Goal: Task Accomplishment & Management: Use online tool/utility

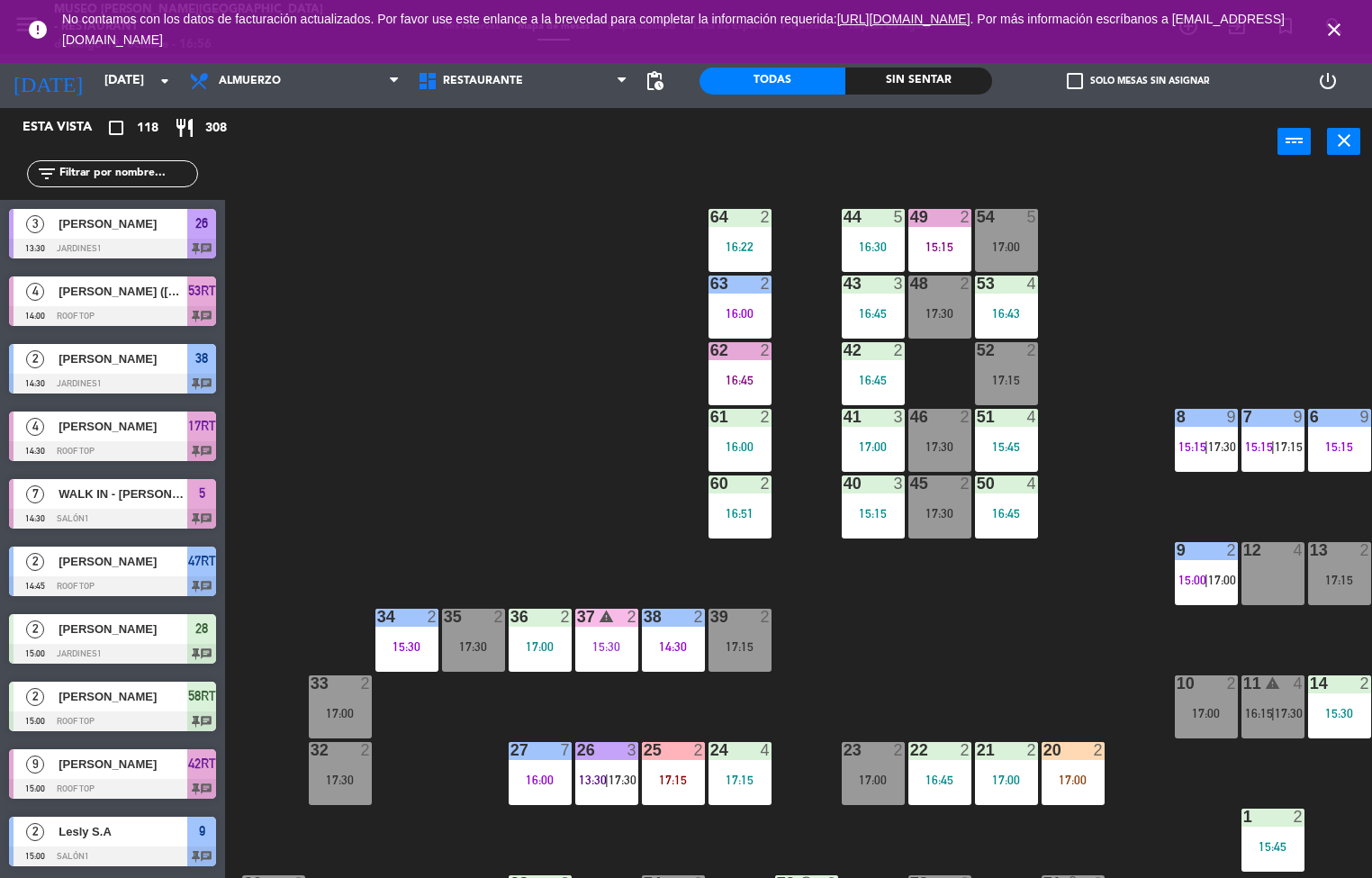
click at [938, 630] on div "44 5 16:30 49 2 15:15 54 5 17:00 64 2 16:22 48 2 17:30 53 4 16:43 63 2 16:00 43…" at bounding box center [805, 528] width 1134 height 702
click at [1006, 314] on div "16:43" at bounding box center [1007, 313] width 63 height 13
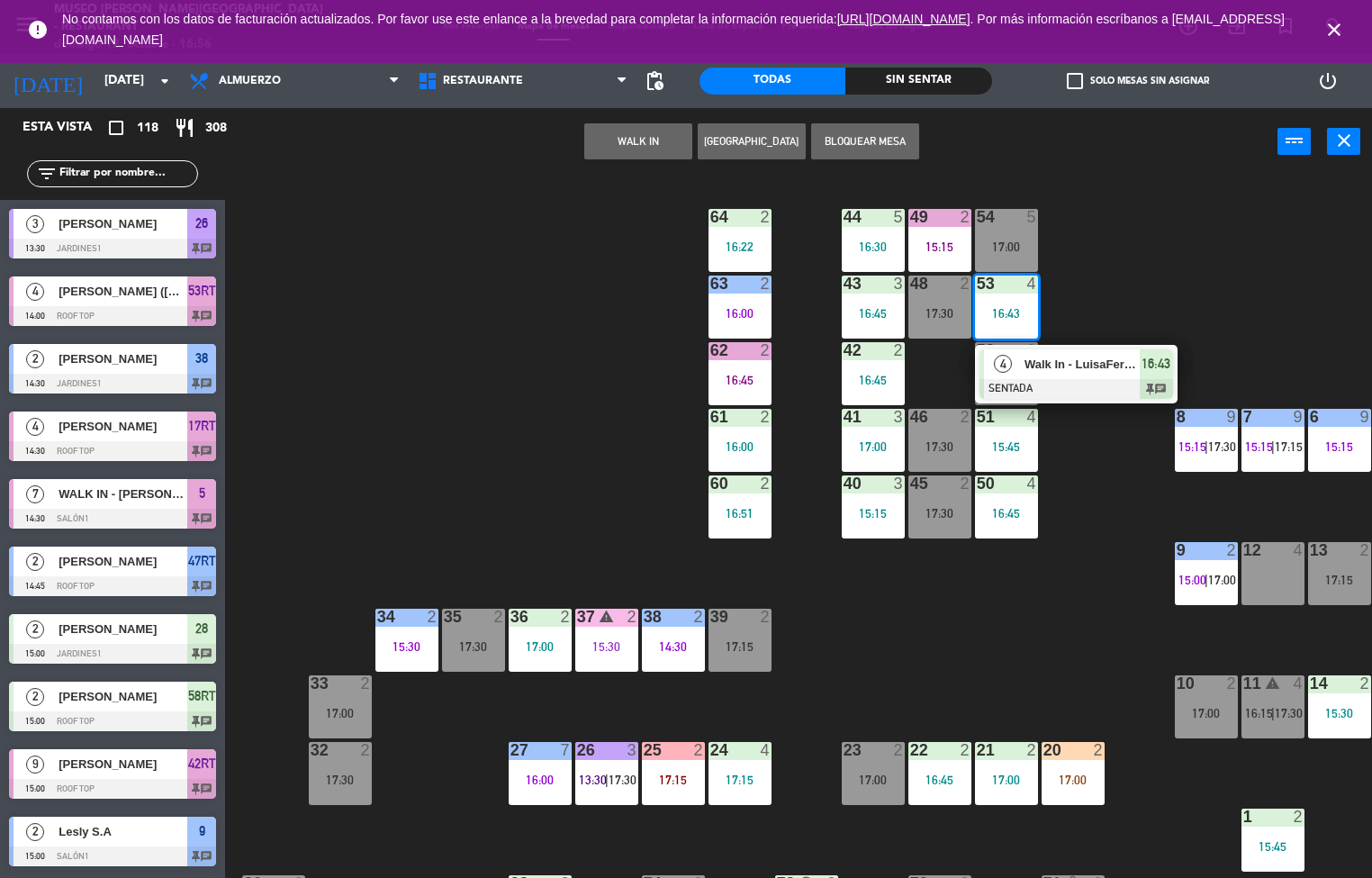
click at [1057, 368] on span "Walk In - LuisaFernanda [PERSON_NAME]" at bounding box center [1083, 364] width 115 height 19
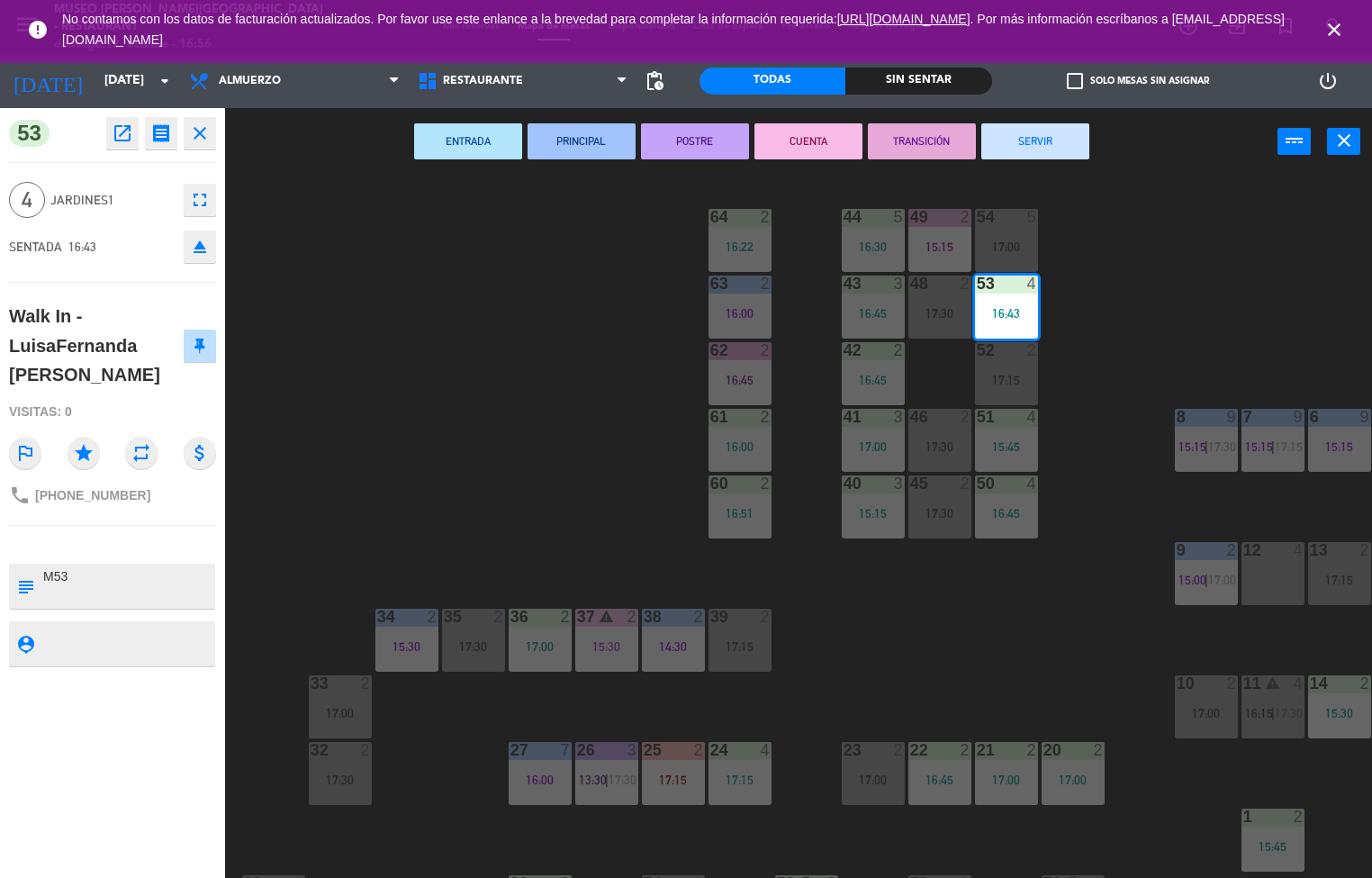
click at [467, 135] on button "ENTRADA" at bounding box center [468, 140] width 108 height 36
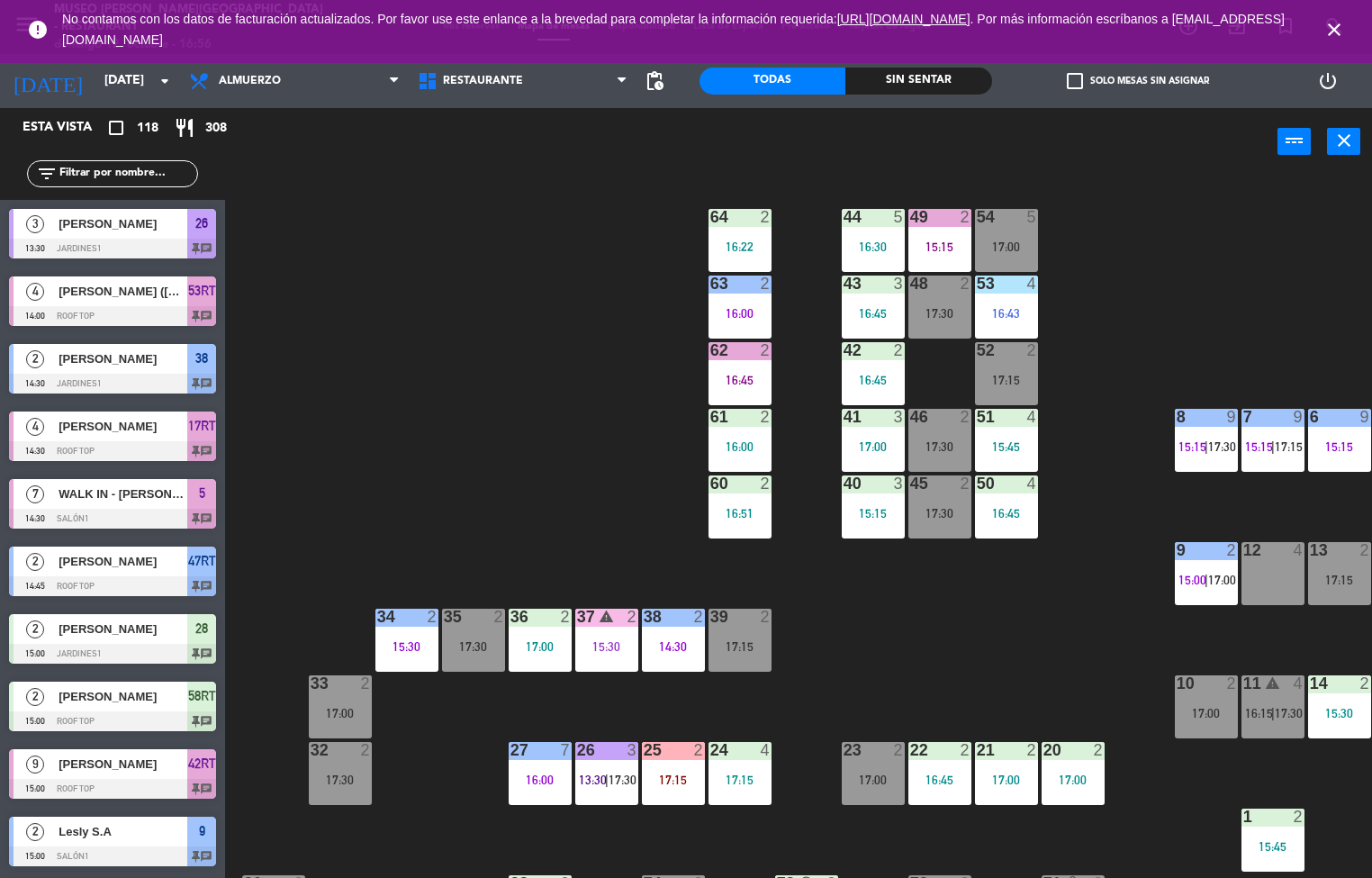
click at [873, 297] on div "43 3 16:45" at bounding box center [874, 308] width 63 height 63
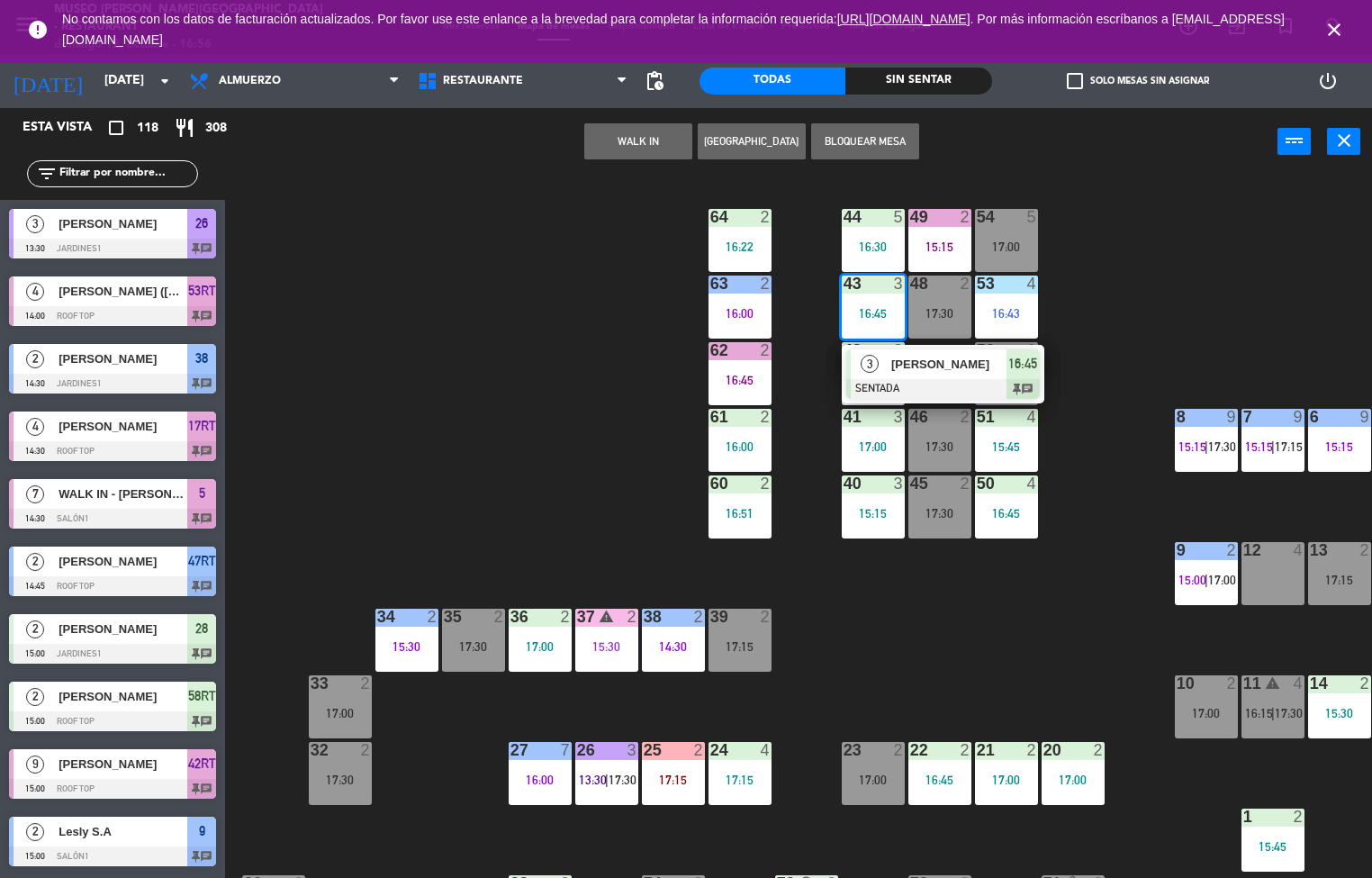
scroll to position [1, 0]
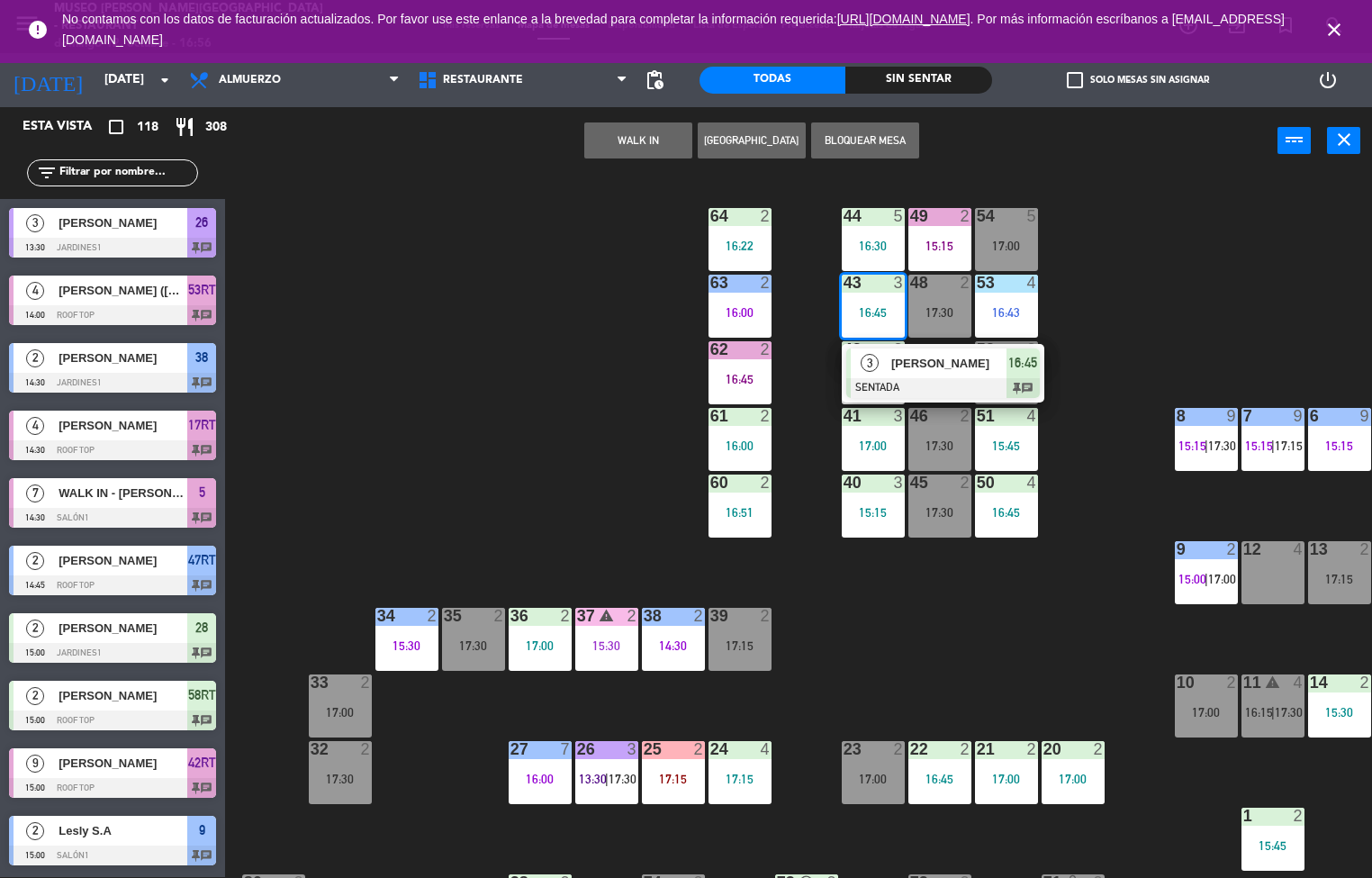
click at [921, 360] on span "[PERSON_NAME]" at bounding box center [949, 364] width 115 height 19
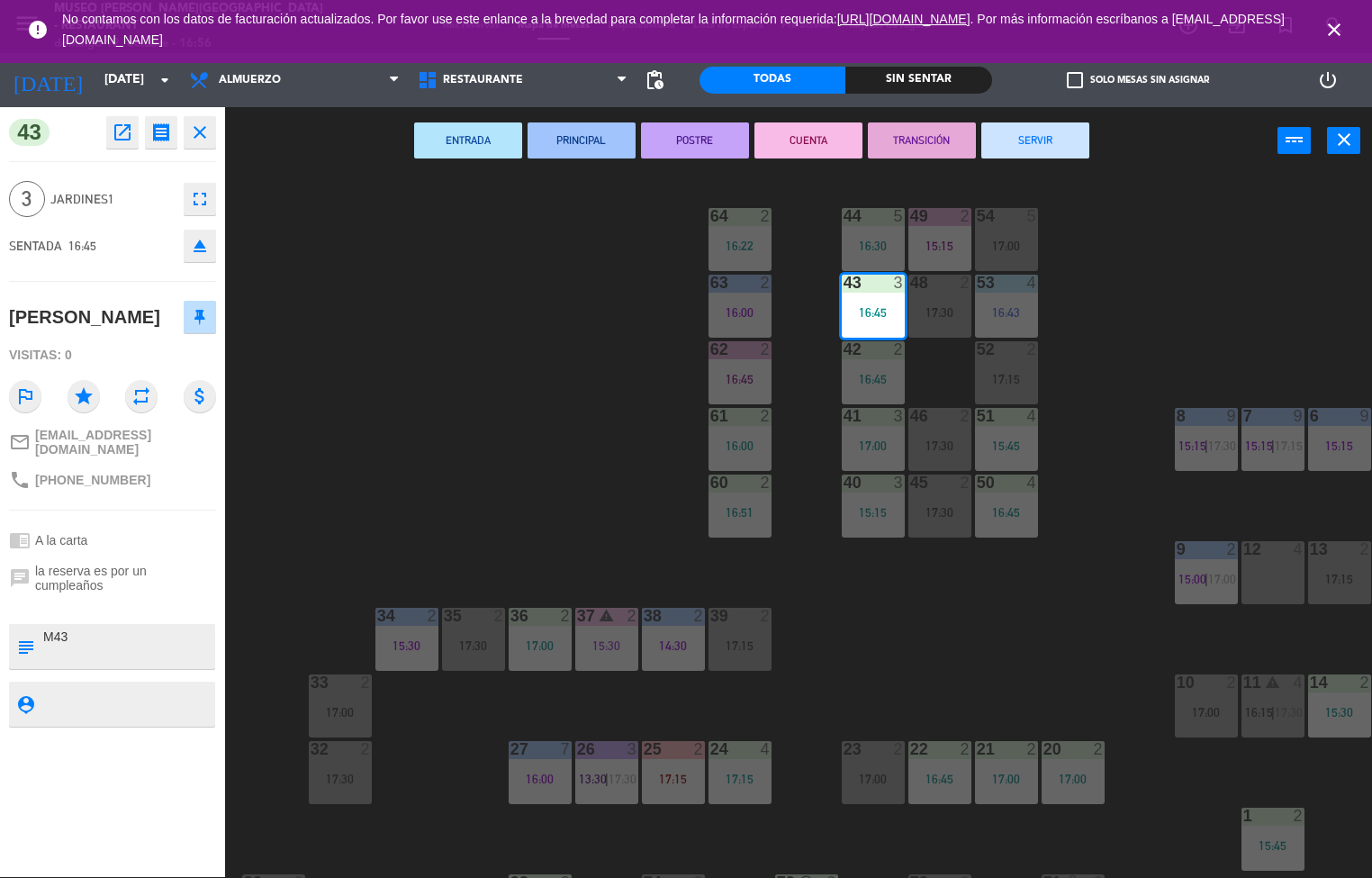
click at [568, 147] on button "PRINCIPAL" at bounding box center [582, 139] width 108 height 36
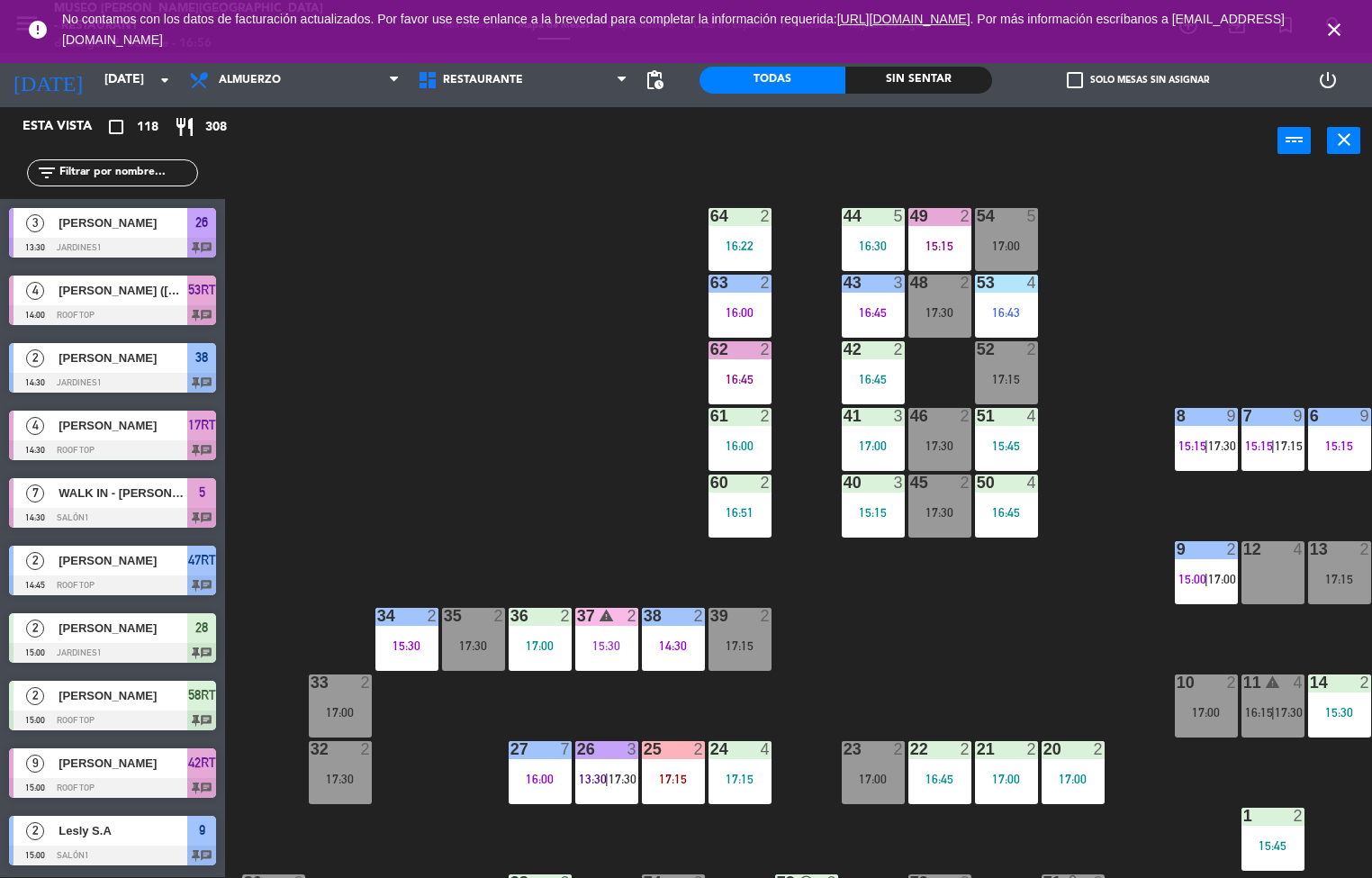
click at [867, 240] on div "16:30" at bounding box center [874, 245] width 63 height 13
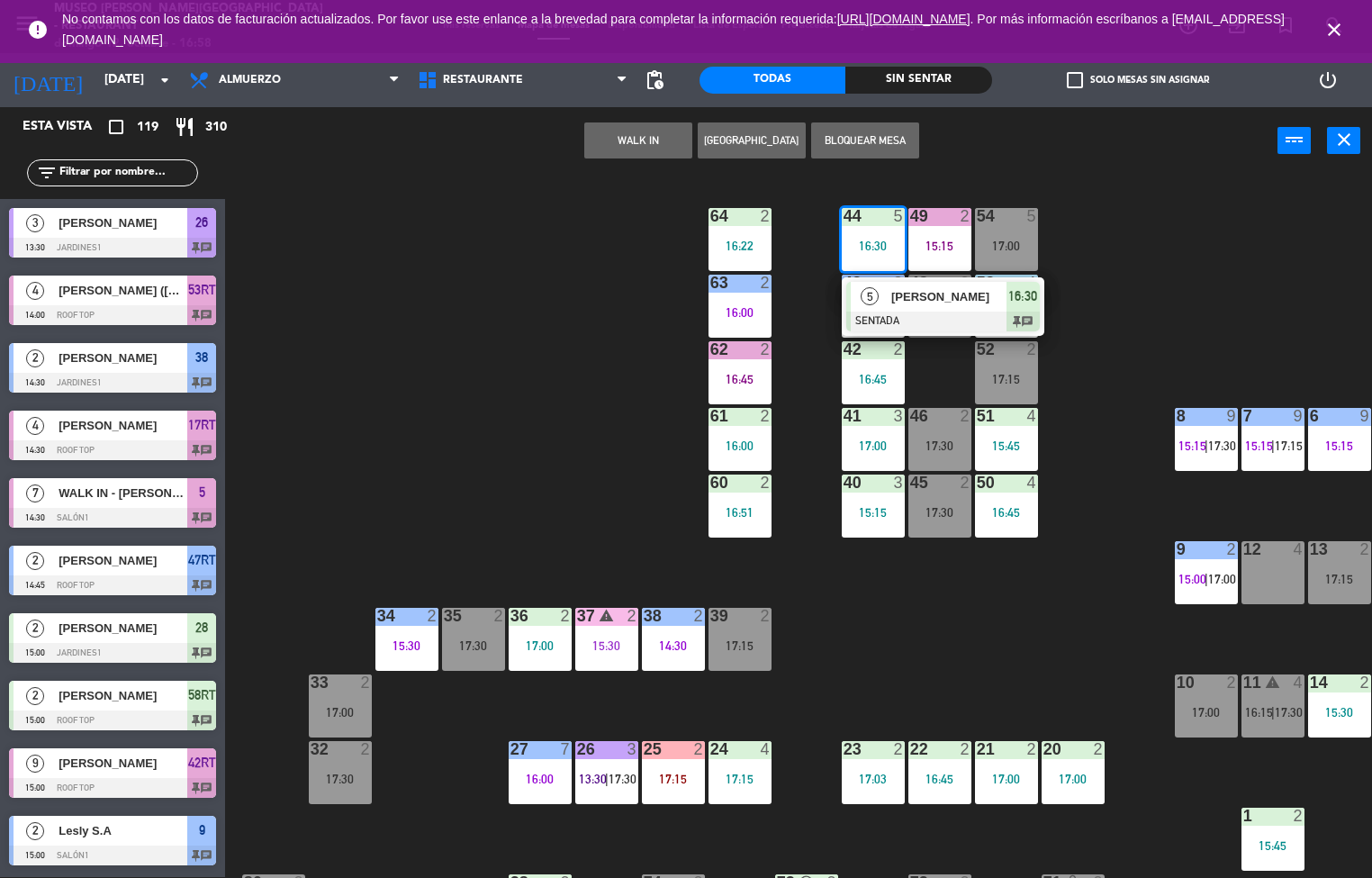
click at [448, 331] on div "44 5 16:30 5 [PERSON_NAME] SENTADA 16:30 chat 49 2 15:15 54 5 17:00 64 2 16:22 …" at bounding box center [805, 527] width 1134 height 702
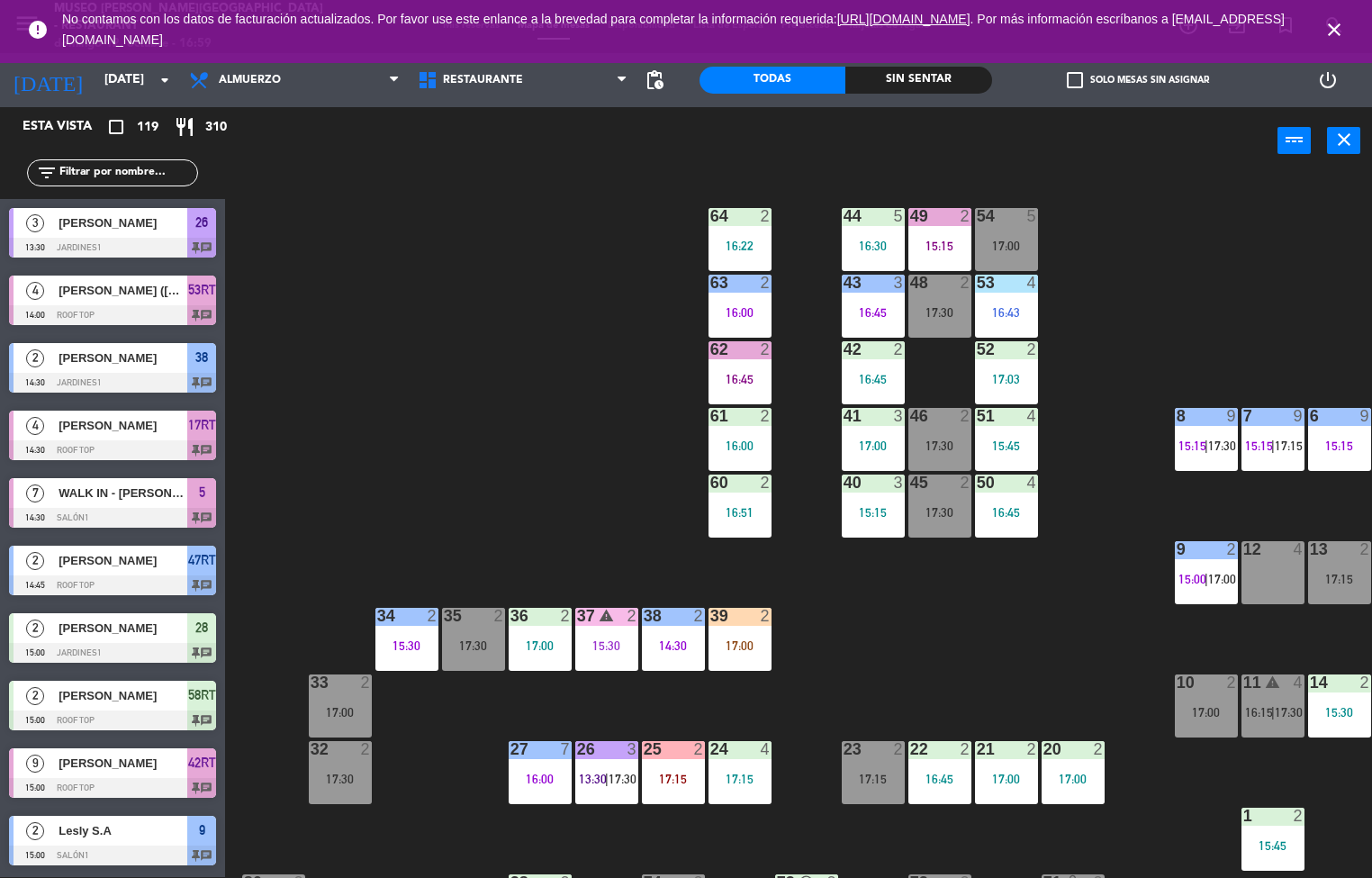
click at [537, 440] on div "44 5 16:30 49 2 15:15 54 5 17:00 64 2 16:22 48 2 17:30 53 4 16:43 63 2 16:00 43…" at bounding box center [805, 527] width 1134 height 702
click at [862, 298] on div "43 3 16:45" at bounding box center [874, 307] width 63 height 63
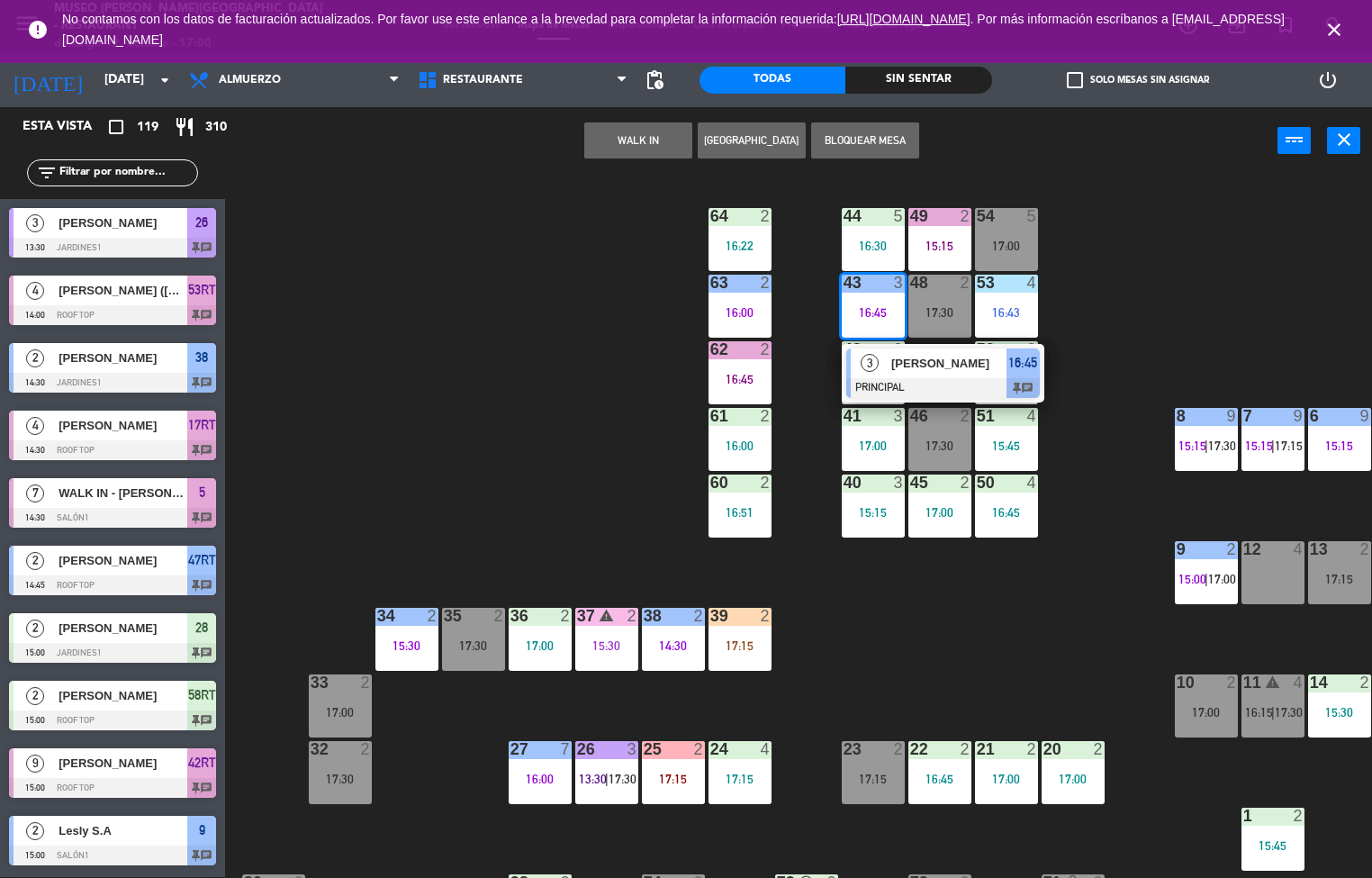
click at [909, 631] on div "44 5 16:30 49 2 15:15 54 5 17:00 64 2 16:22 48 2 17:30 53 4 16:43 63 2 16:00 43…" at bounding box center [805, 527] width 1134 height 702
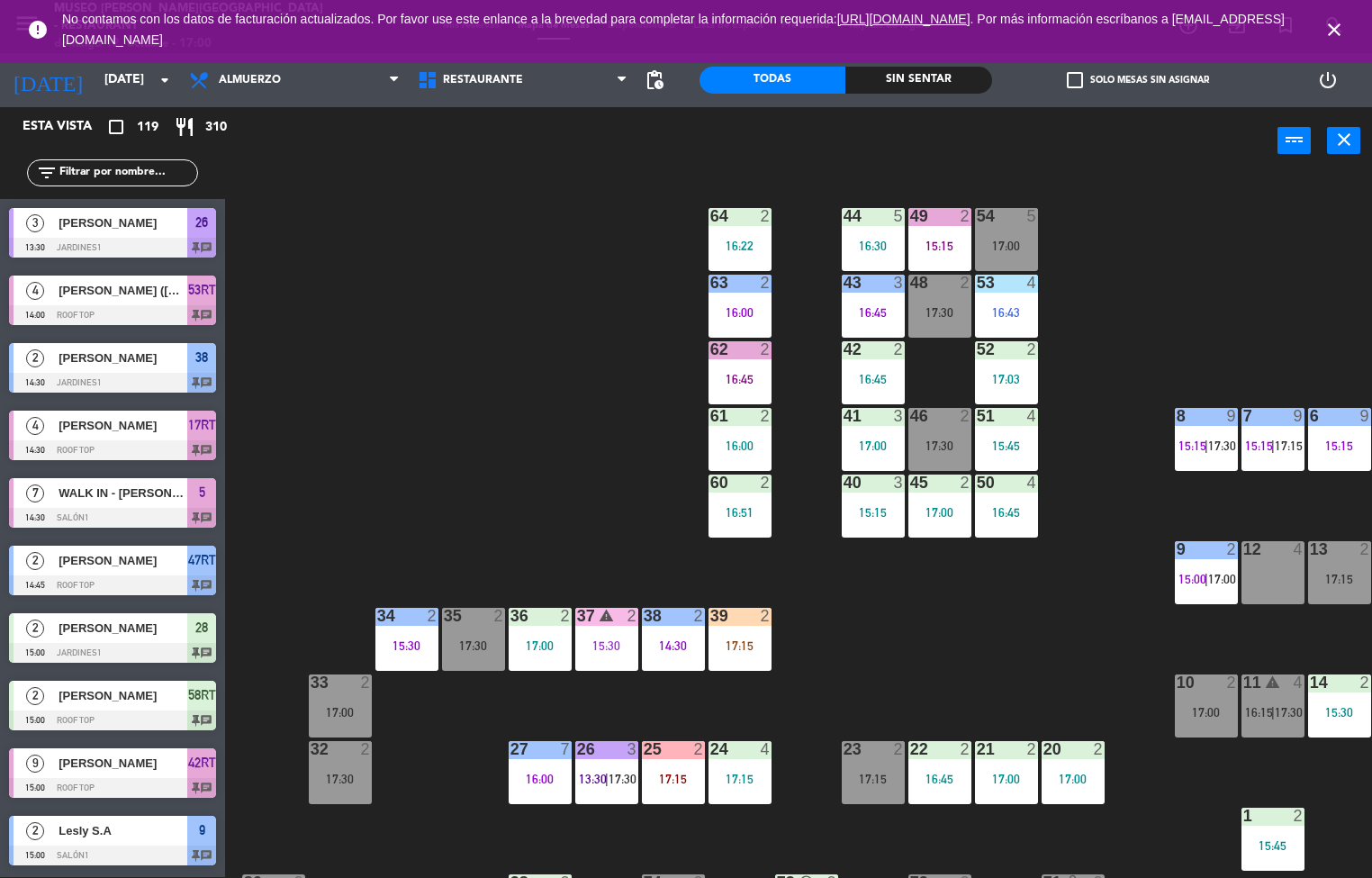
click at [868, 235] on div "44 5 16:30" at bounding box center [874, 239] width 63 height 63
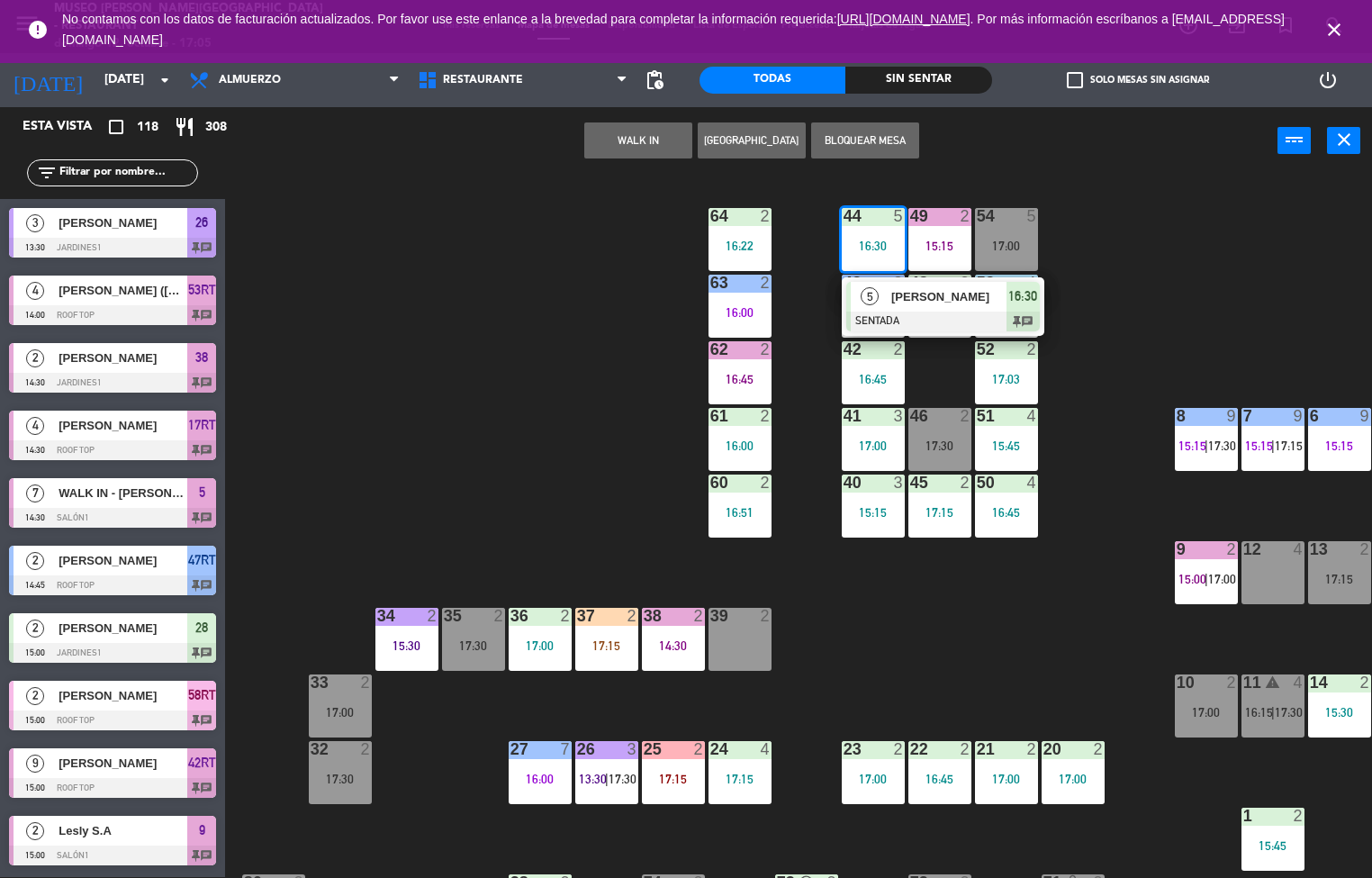
click at [906, 668] on div "44 5 16:30 5 [PERSON_NAME] SENTADA 16:30 chat 49 2 15:15 54 5 17:00 64 2 16:22 …" at bounding box center [805, 527] width 1134 height 702
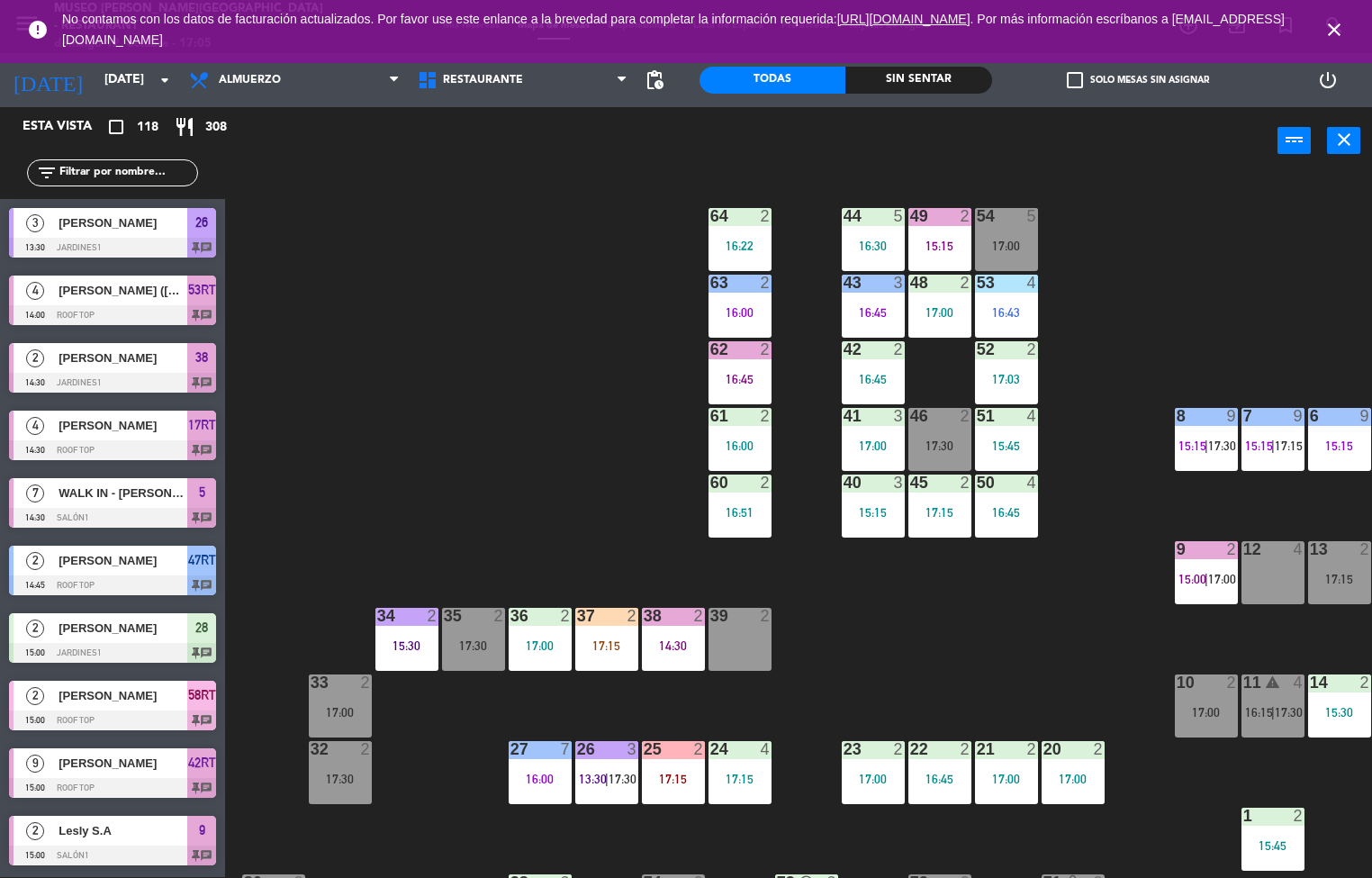
click at [740, 316] on div "16:00" at bounding box center [740, 312] width 63 height 13
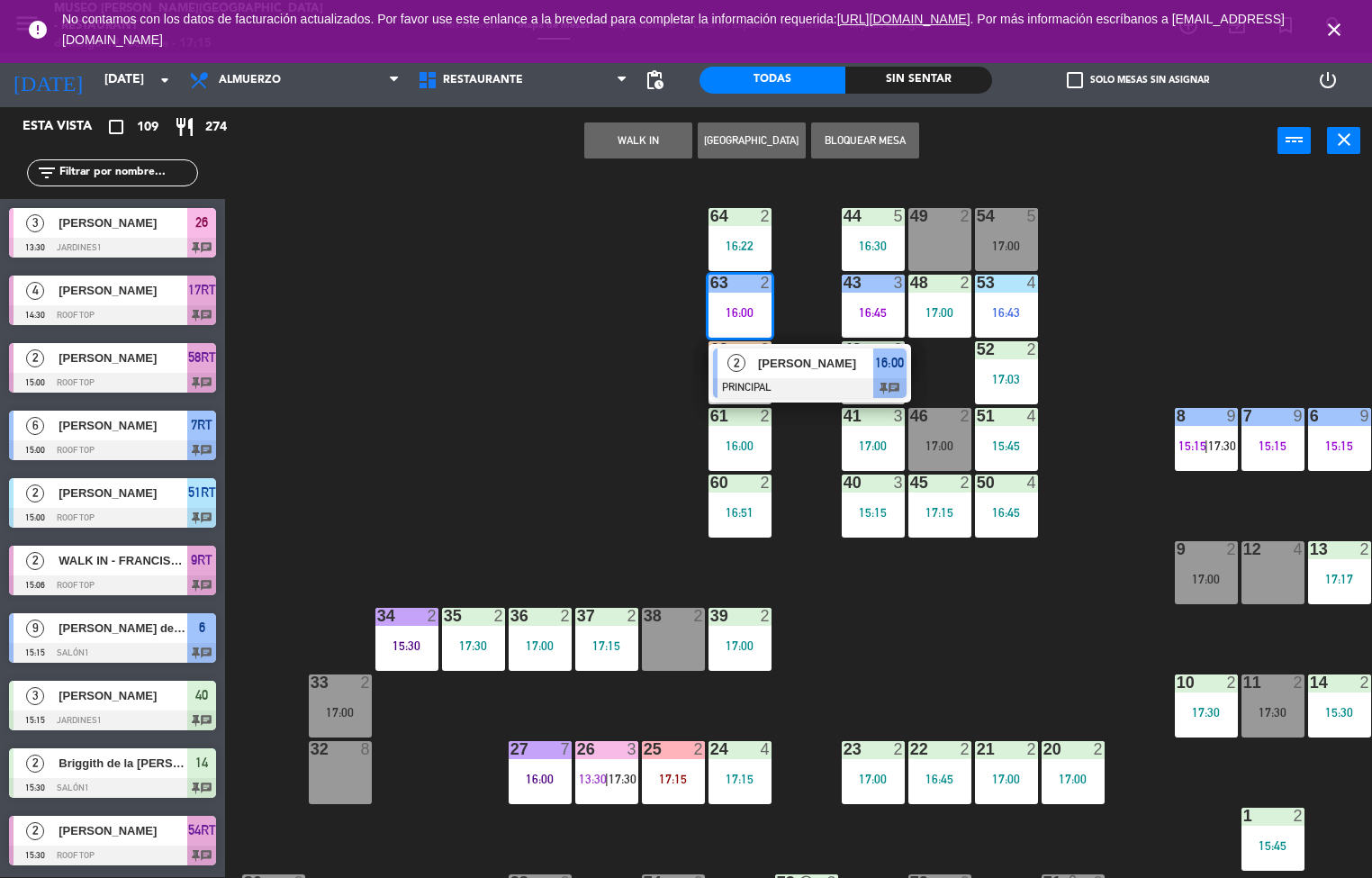
click at [549, 379] on div "44 5 16:30 49 2 54 5 17:00 64 2 16:22 48 2 17:00 53 4 16:43 63 2 16:00 2 [PERSO…" at bounding box center [805, 527] width 1134 height 702
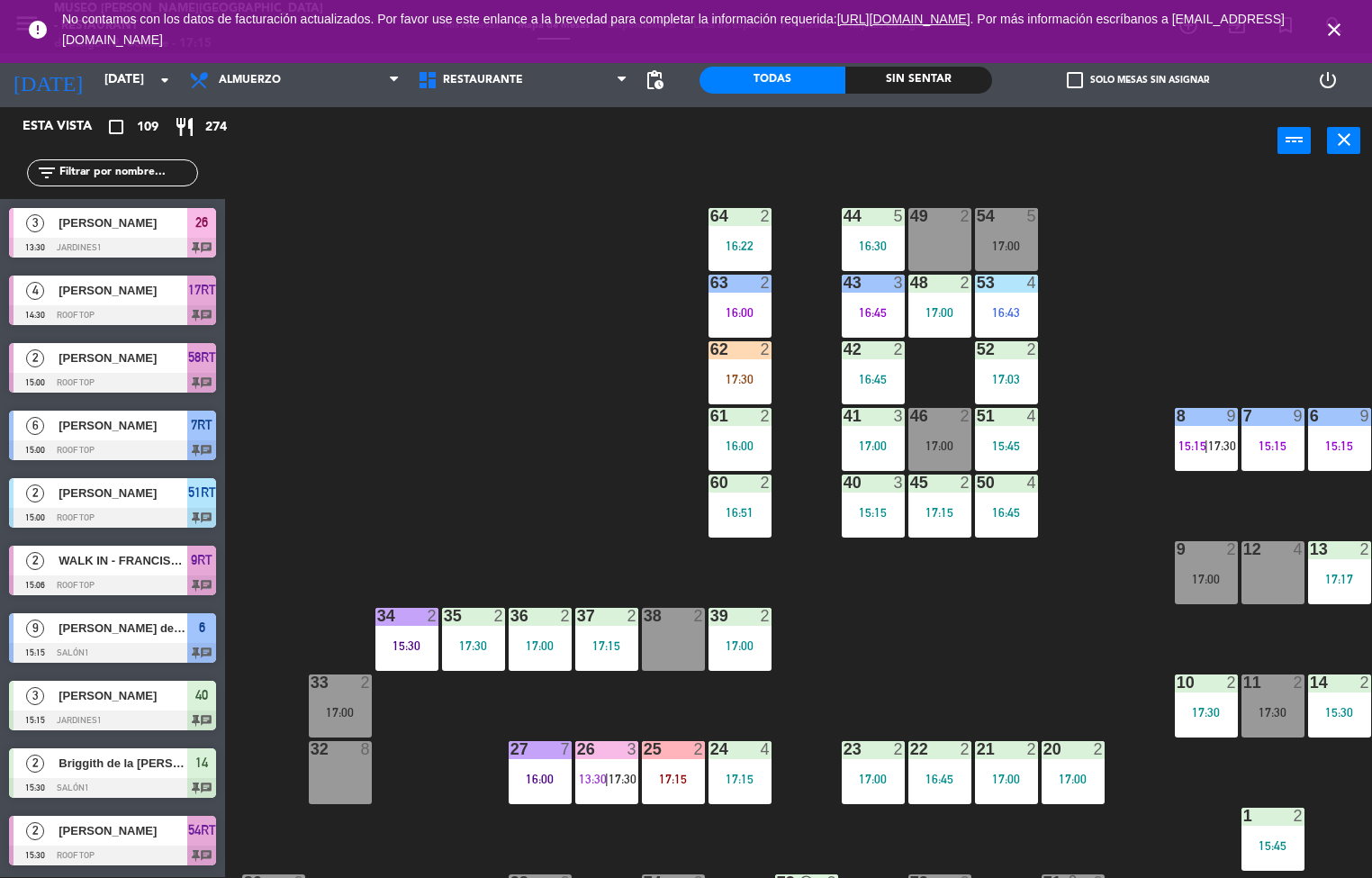
click at [864, 222] on div at bounding box center [872, 215] width 30 height 16
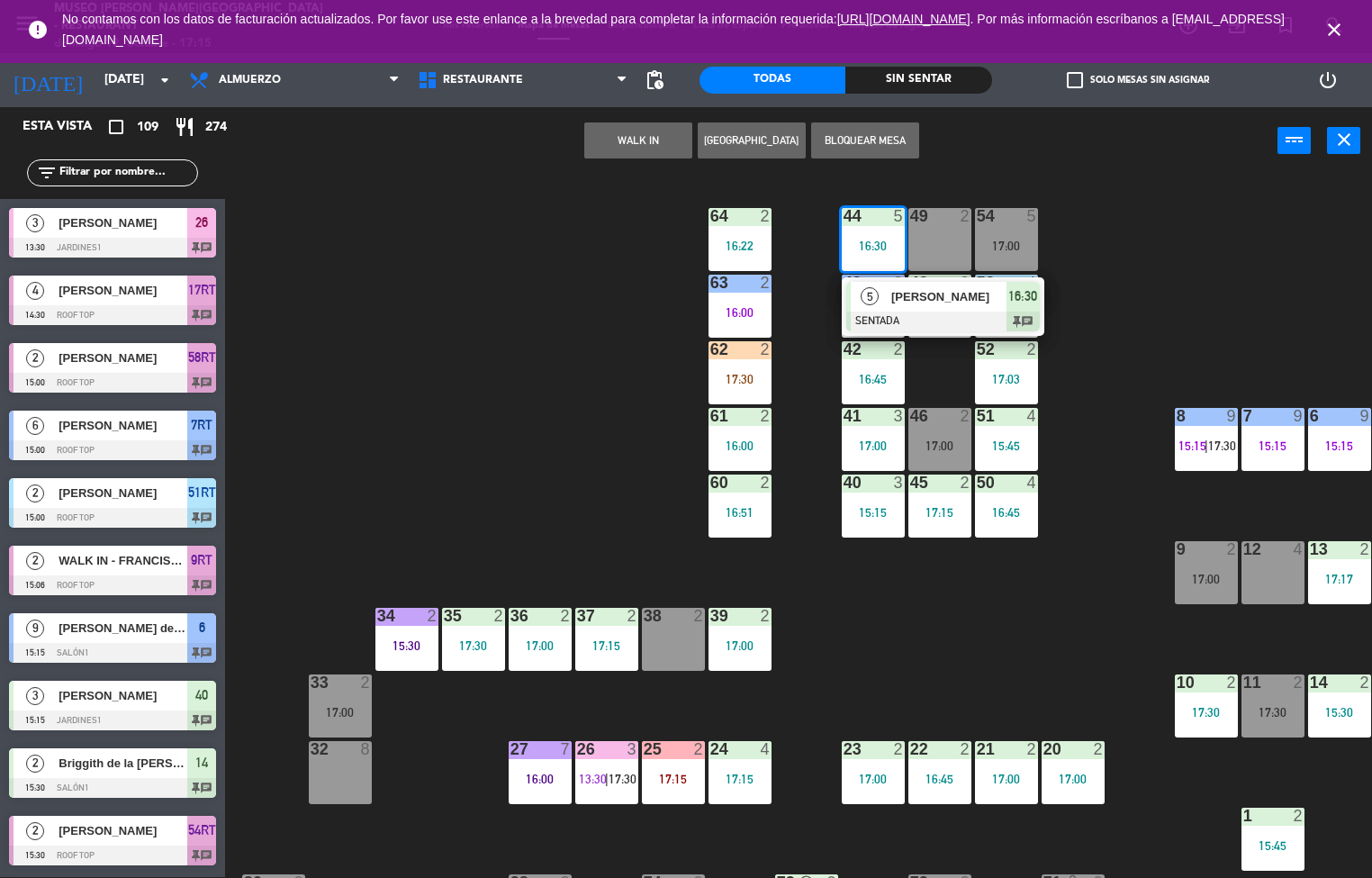
click at [895, 292] on span "[PERSON_NAME]" at bounding box center [949, 297] width 115 height 19
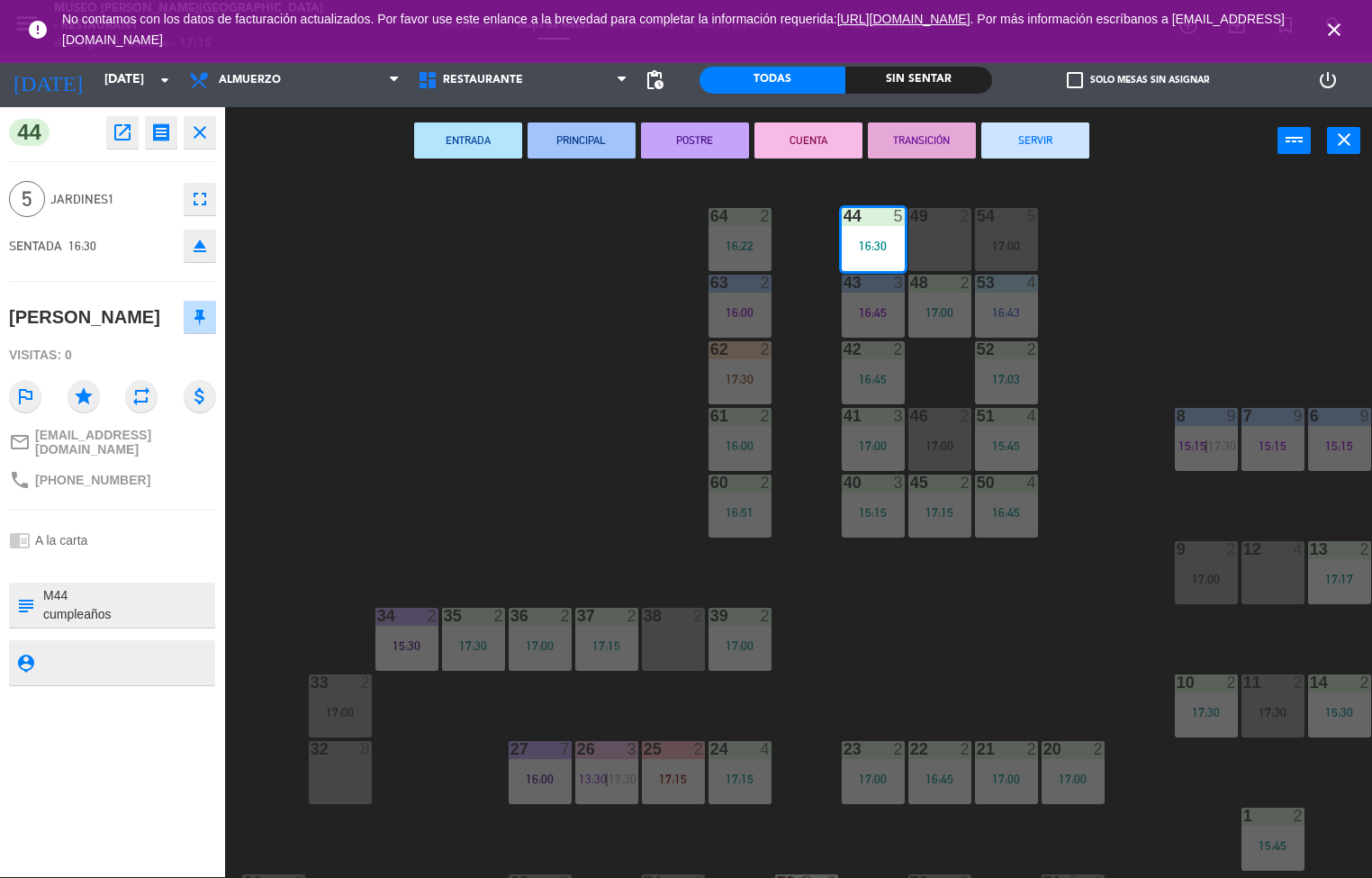
click at [586, 143] on button "PRINCIPAL" at bounding box center [582, 139] width 108 height 36
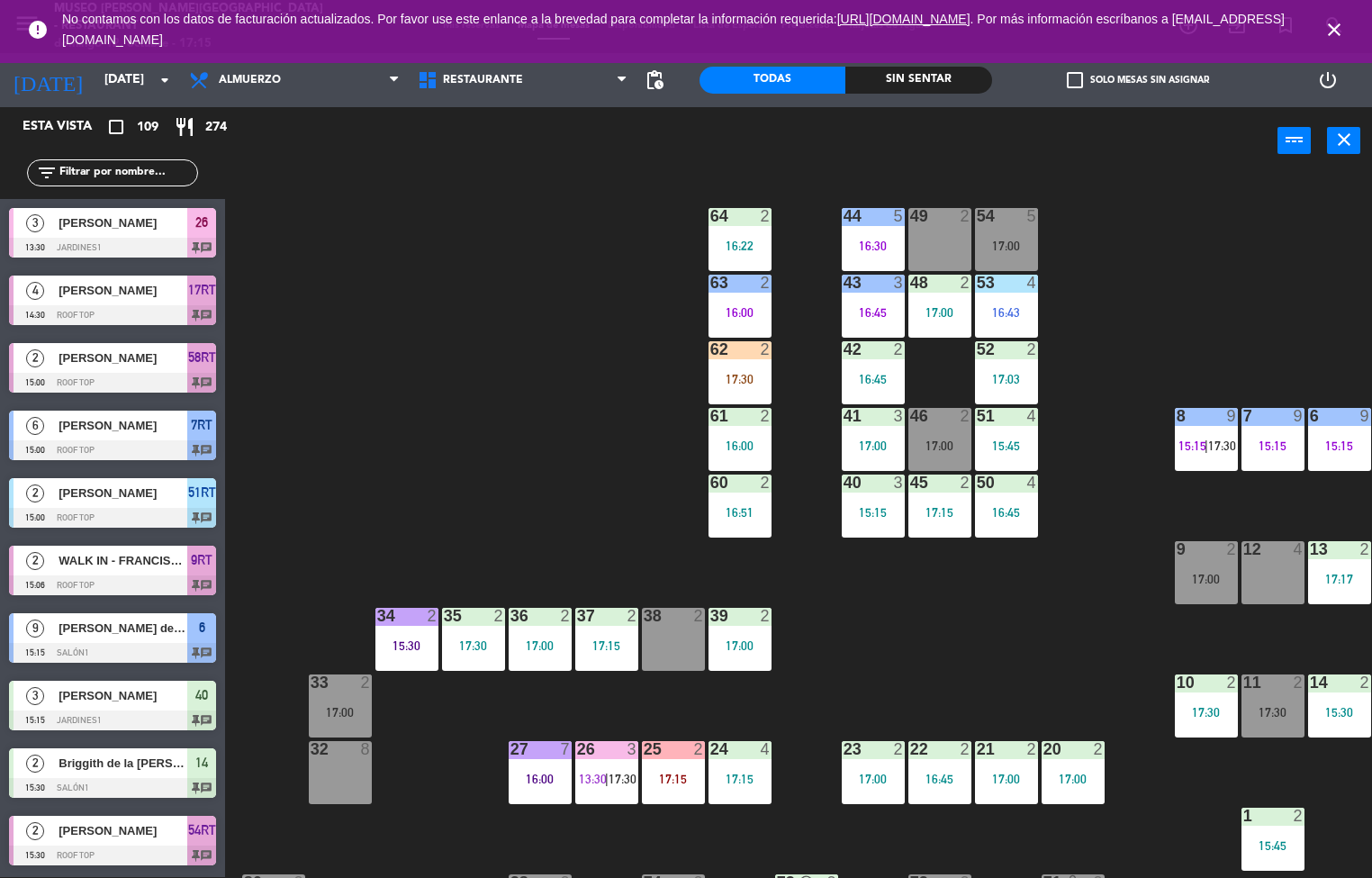
click at [586, 144] on div "power_input close" at bounding box center [751, 140] width 1053 height 68
click at [743, 239] on div "16:22" at bounding box center [740, 245] width 63 height 13
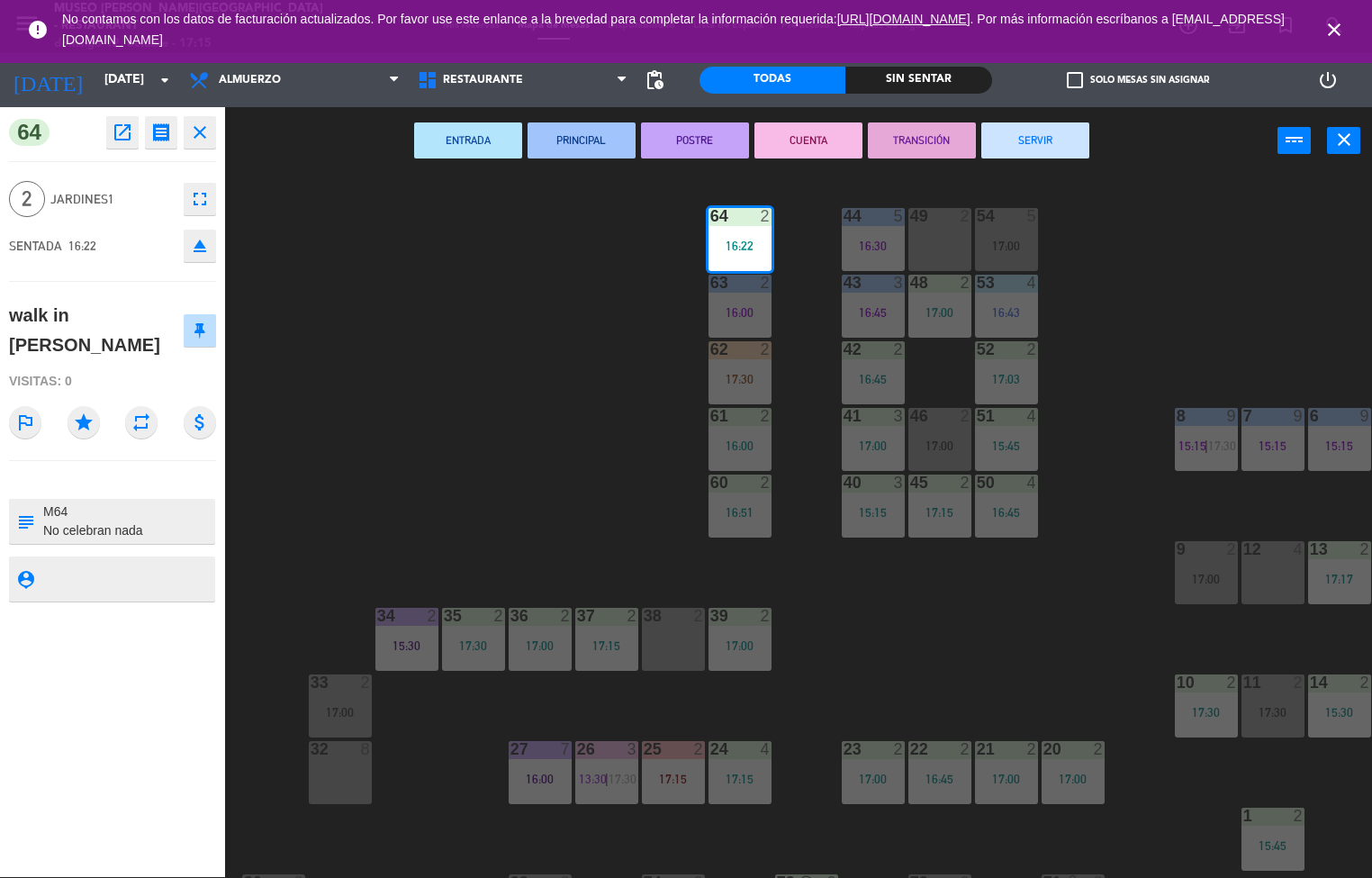
click at [675, 144] on button "POSTRE" at bounding box center [695, 139] width 108 height 36
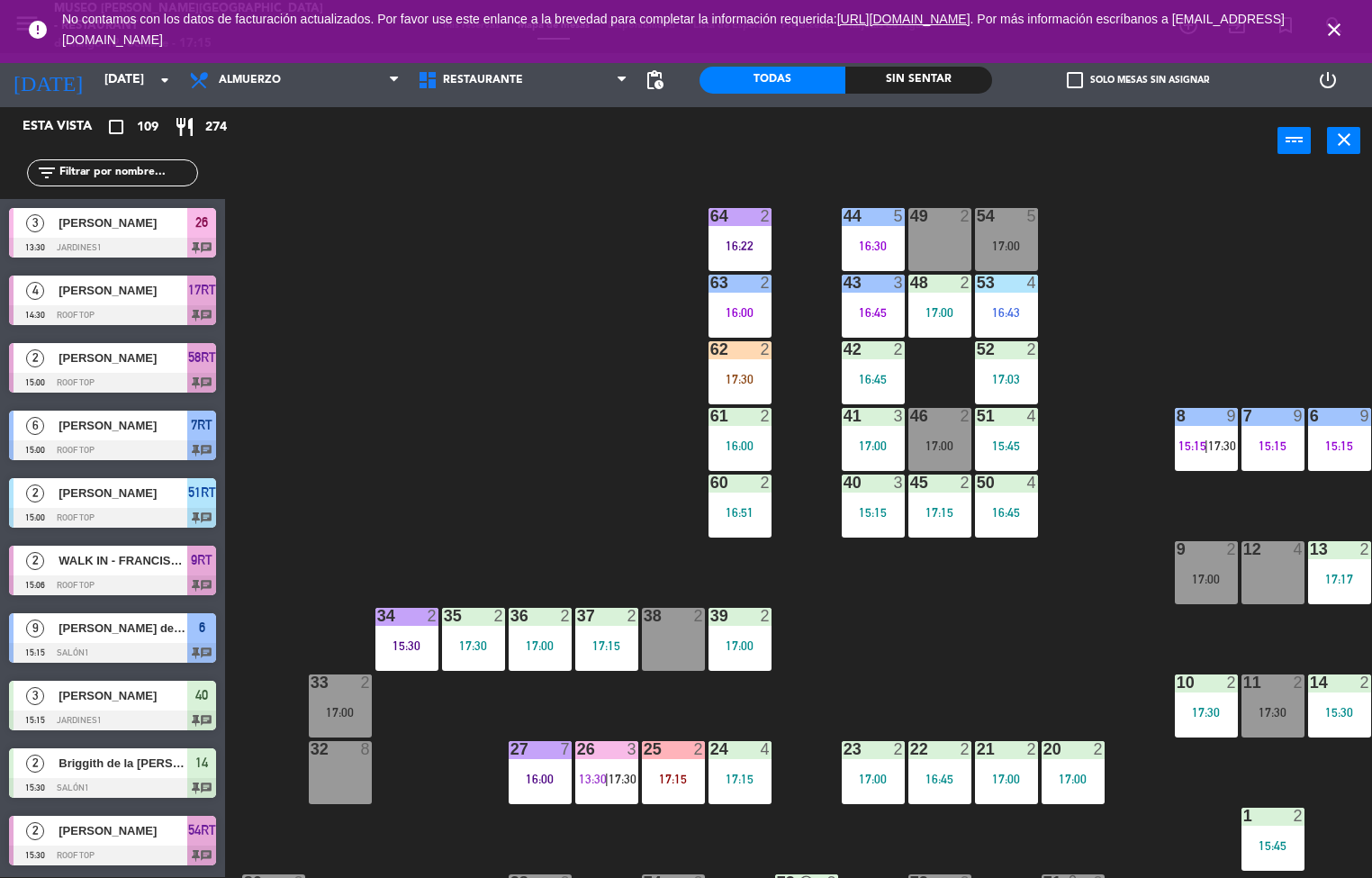
click at [665, 417] on div "44 5 16:30 49 2 54 5 17:00 64 2 16:22 48 2 17:00 53 4 16:43 63 2 16:00 43 3 16:…" at bounding box center [805, 527] width 1134 height 702
click at [664, 414] on div "44 5 16:30 49 2 54 5 17:00 64 2 16:22 48 2 17:00 53 4 16:43 63 2 16:00 43 3 16:…" at bounding box center [805, 527] width 1134 height 702
click at [743, 500] on div "60 2 16:51" at bounding box center [740, 506] width 63 height 63
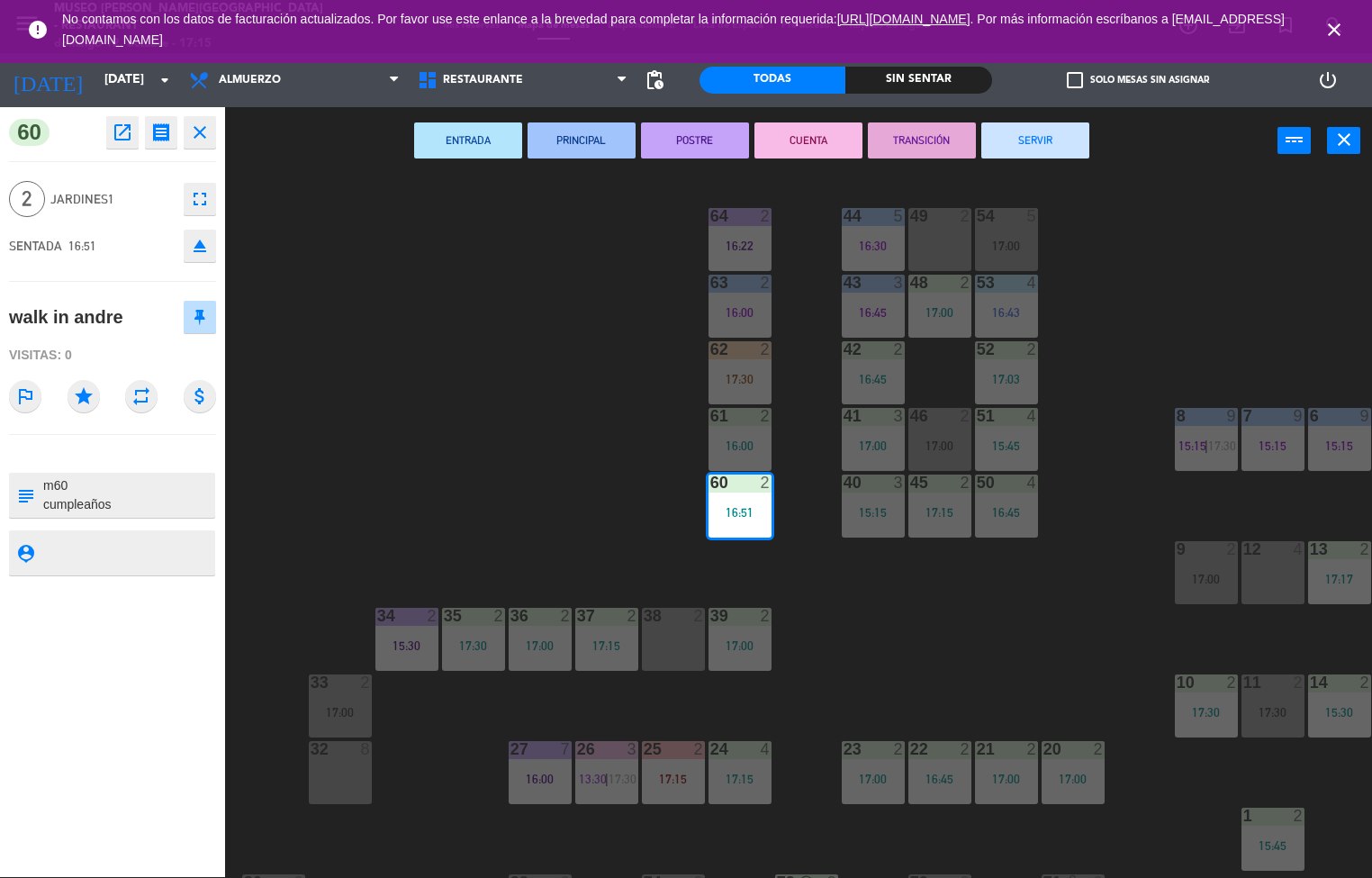
click at [562, 140] on button "PRINCIPAL" at bounding box center [582, 139] width 108 height 36
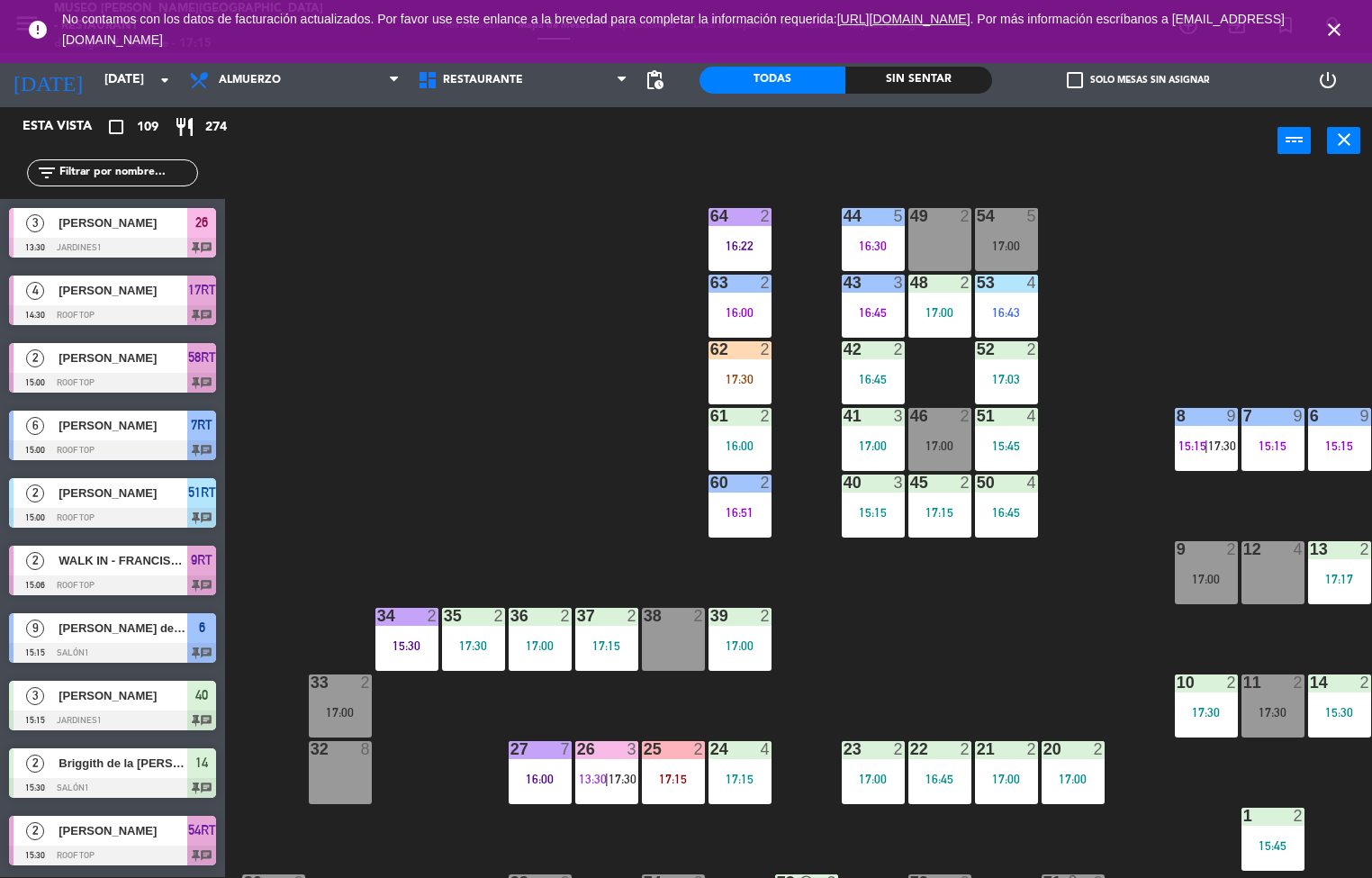
click at [888, 443] on div "17:00" at bounding box center [874, 445] width 63 height 13
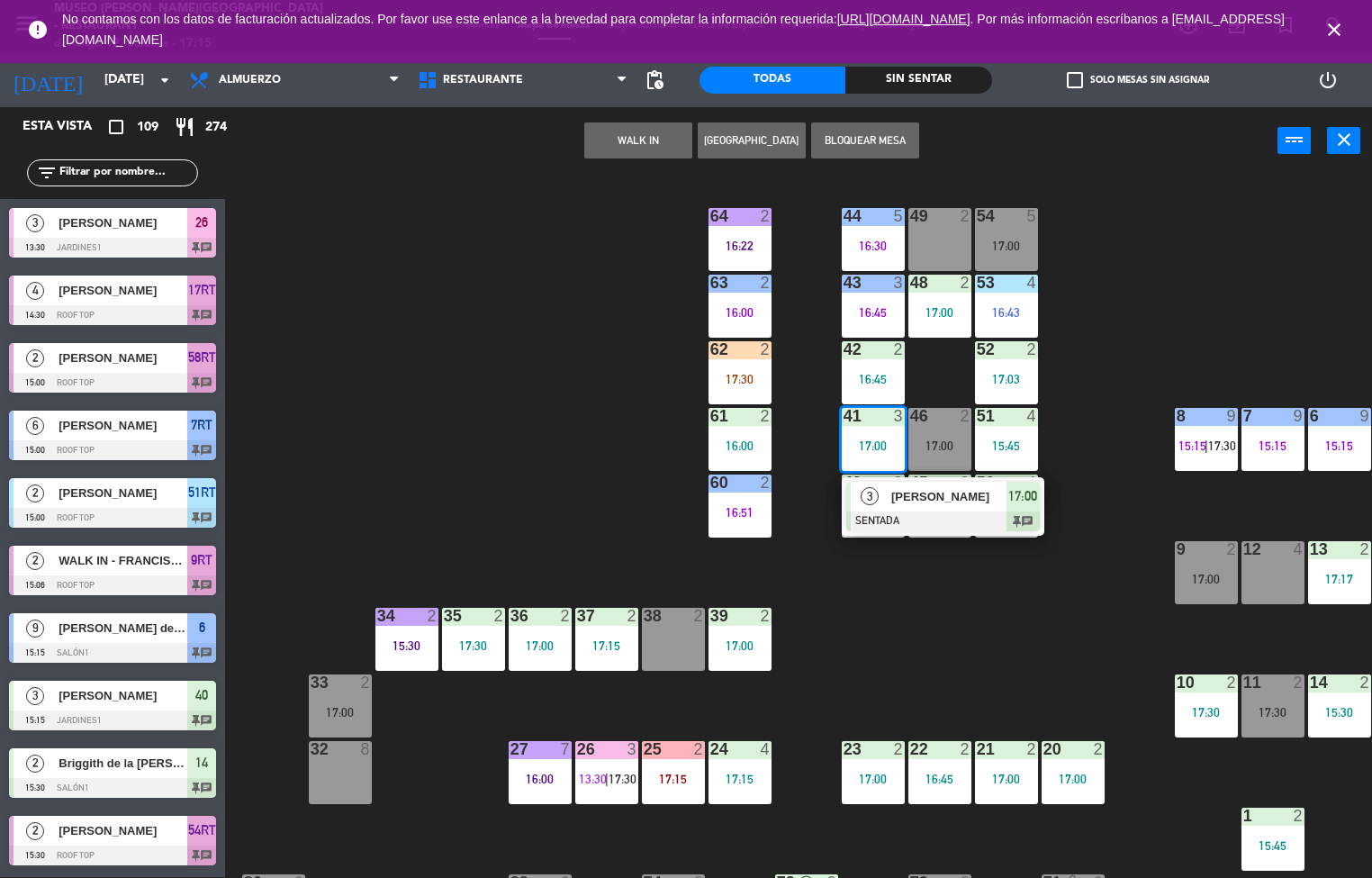
click at [905, 503] on span "[PERSON_NAME]" at bounding box center [949, 497] width 115 height 19
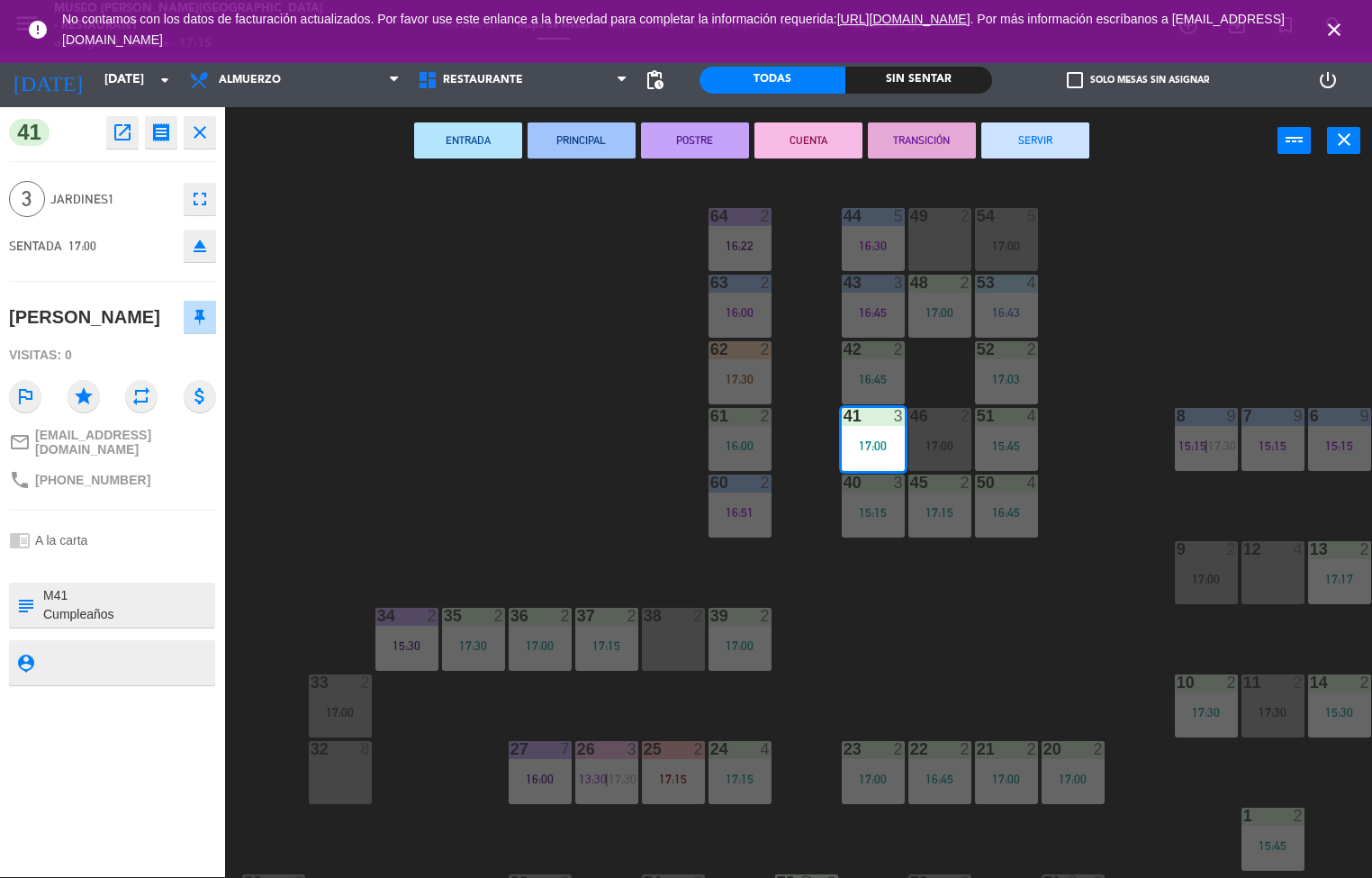
click at [585, 135] on button "PRINCIPAL" at bounding box center [582, 139] width 108 height 36
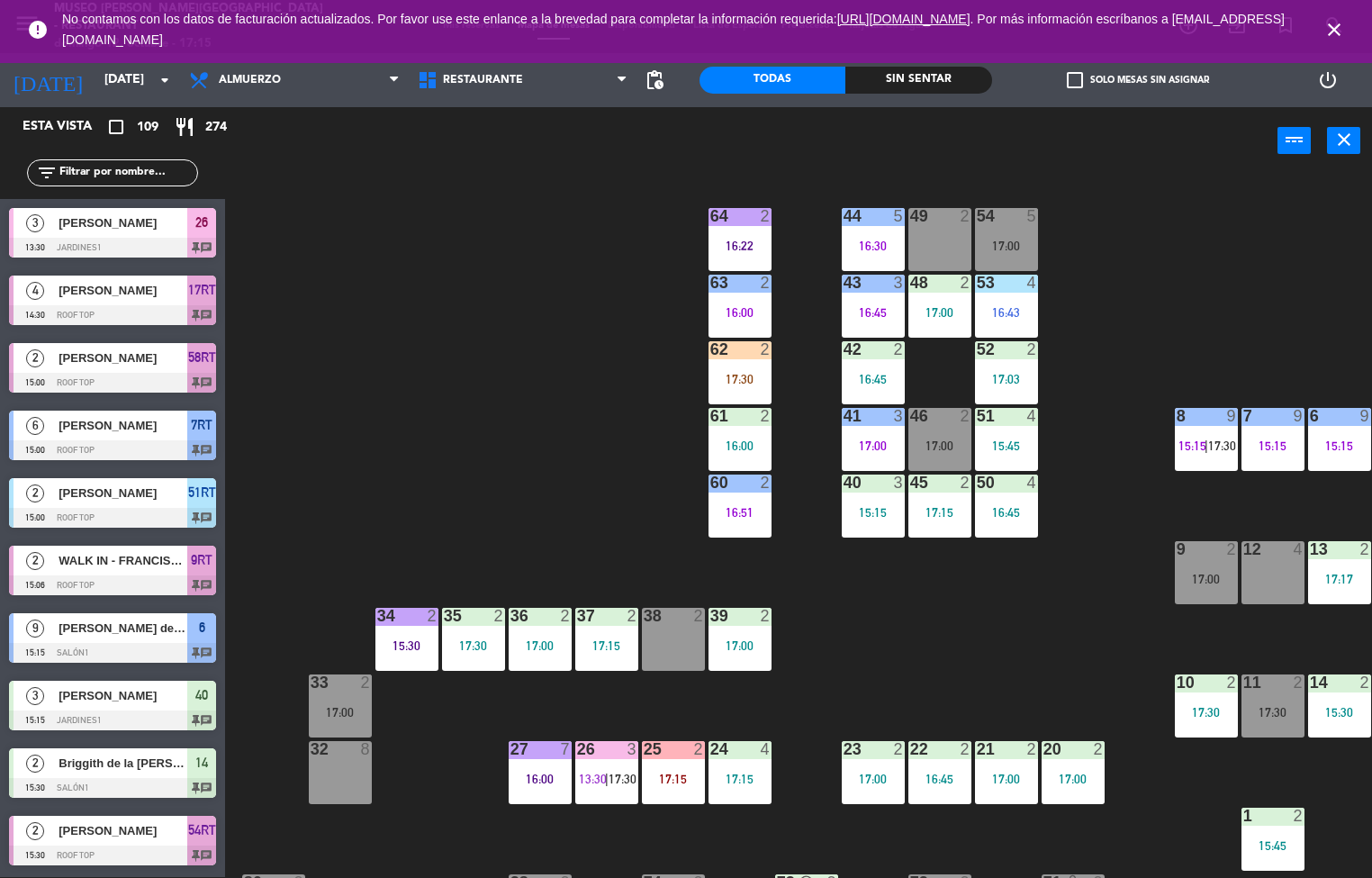
click at [951, 282] on div at bounding box center [939, 283] width 30 height 16
click at [1113, 503] on div "44 5 16:30 49 2 54 5 17:00 64 2 16:22 48 2 17:00 53 4 16:43 63 2 16:00 43 3 16:…" at bounding box center [805, 527] width 1134 height 702
click at [1019, 416] on div at bounding box center [1006, 415] width 30 height 16
click at [1105, 362] on div "44 5 16:30 49 2 54 5 17:00 64 2 16:22 48 2 17:00 53 4 16:43 63 2 16:00 43 3 16:…" at bounding box center [805, 527] width 1134 height 702
click at [1015, 365] on div "52 2 17:03" at bounding box center [1007, 373] width 63 height 63
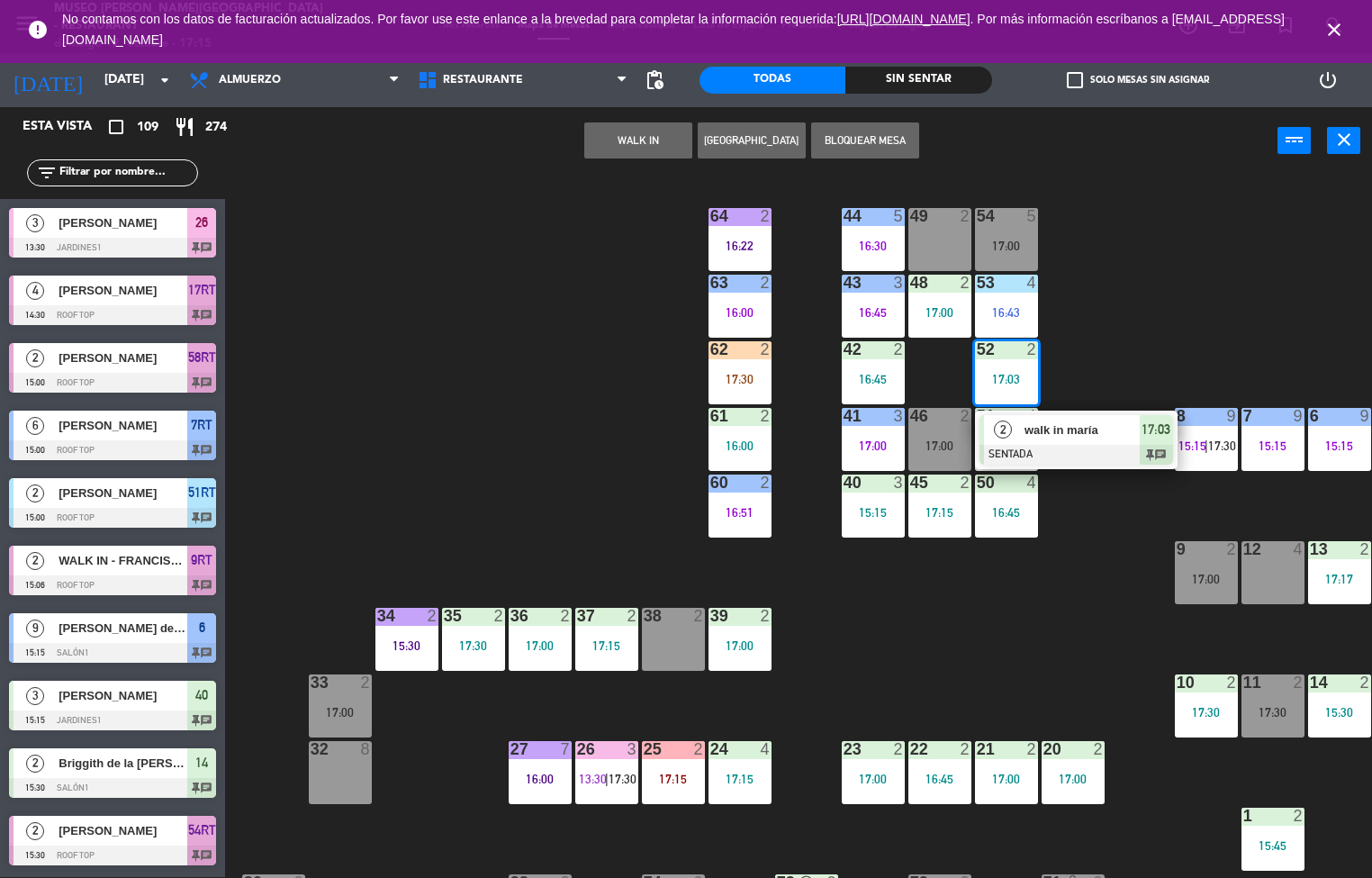
click at [1046, 430] on span "walk in maría" at bounding box center [1083, 430] width 115 height 19
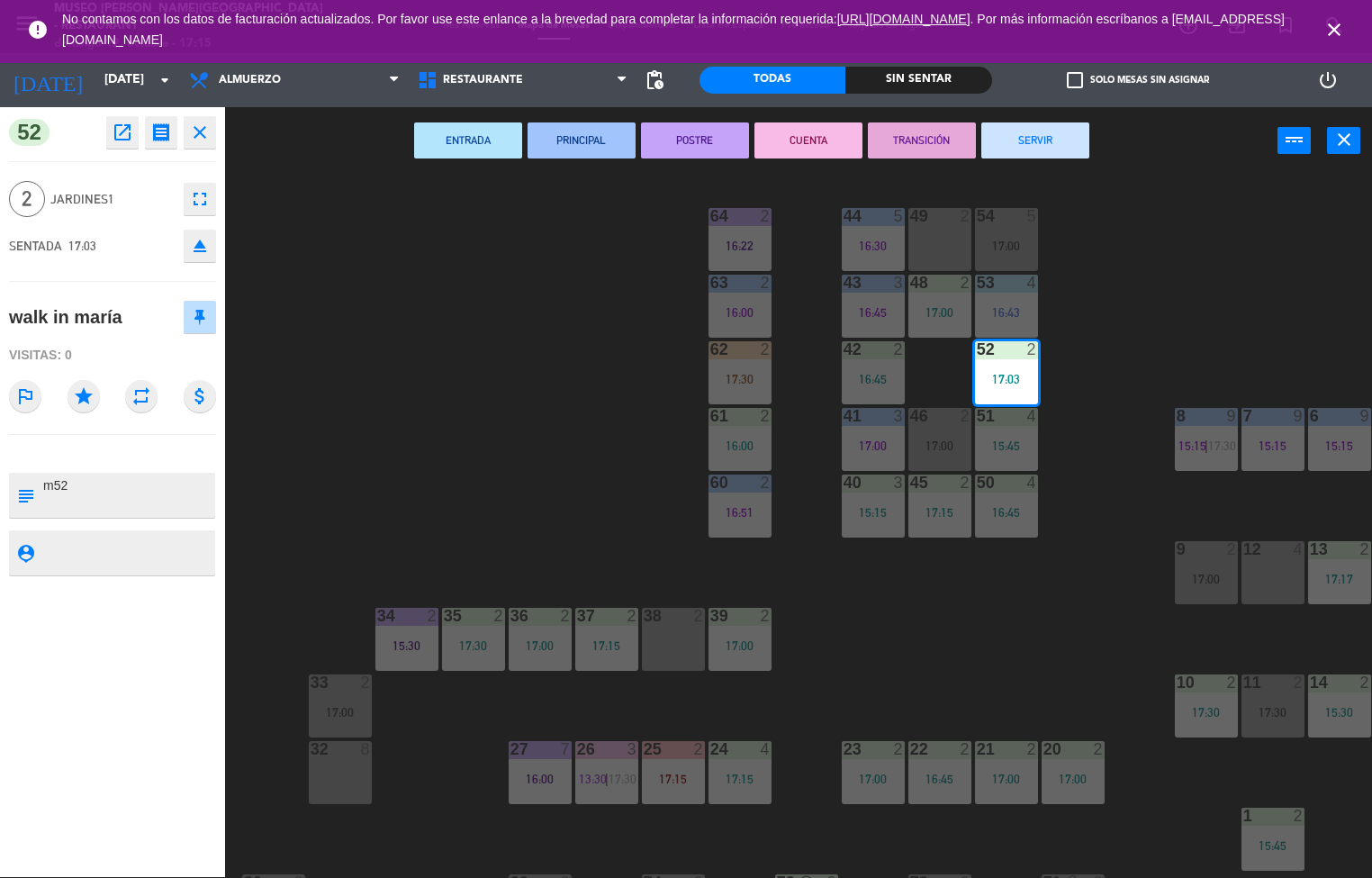
click at [695, 138] on button "POSTRE" at bounding box center [695, 139] width 108 height 36
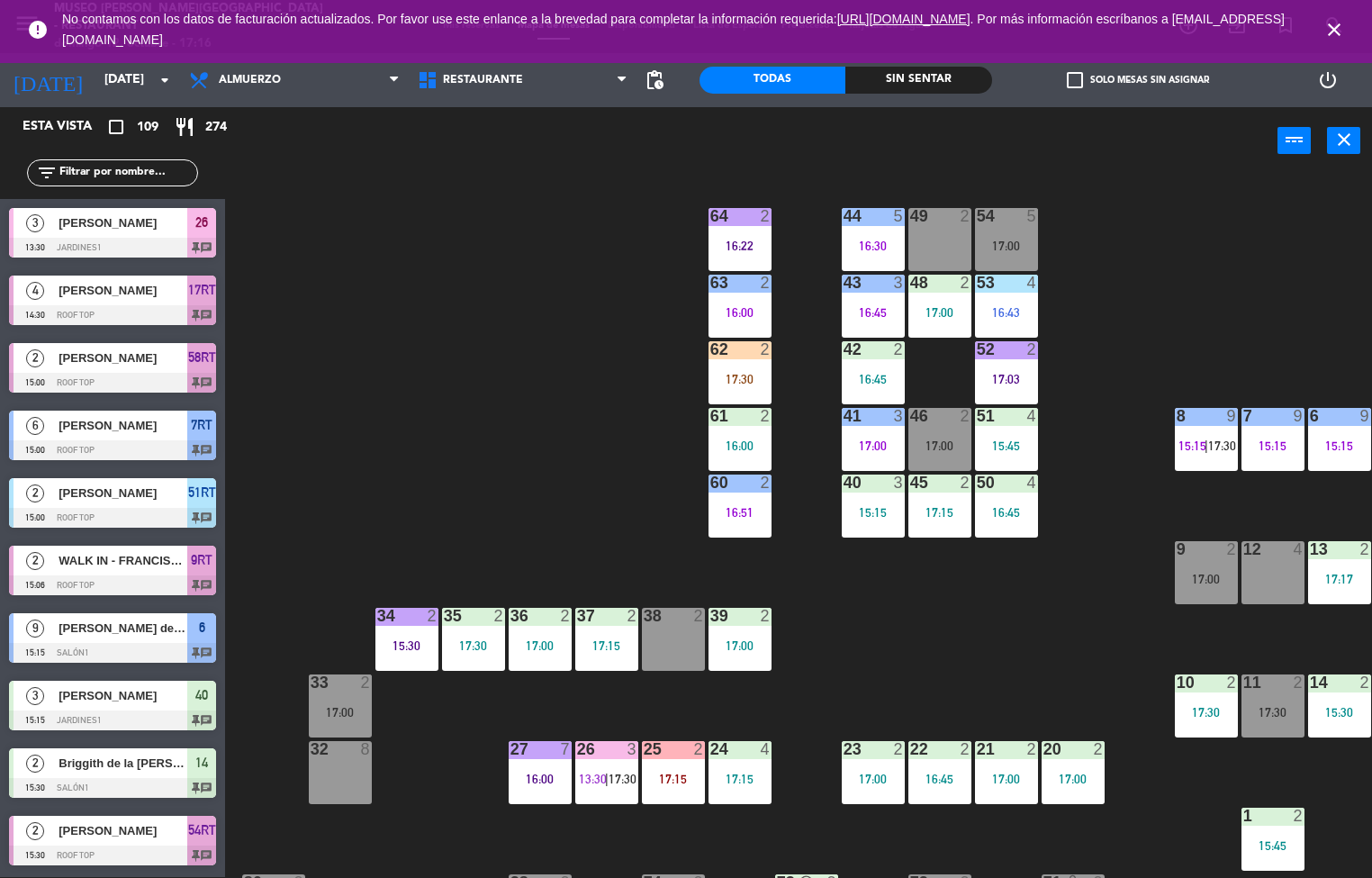
click at [1029, 446] on div "15:45" at bounding box center [1007, 445] width 63 height 13
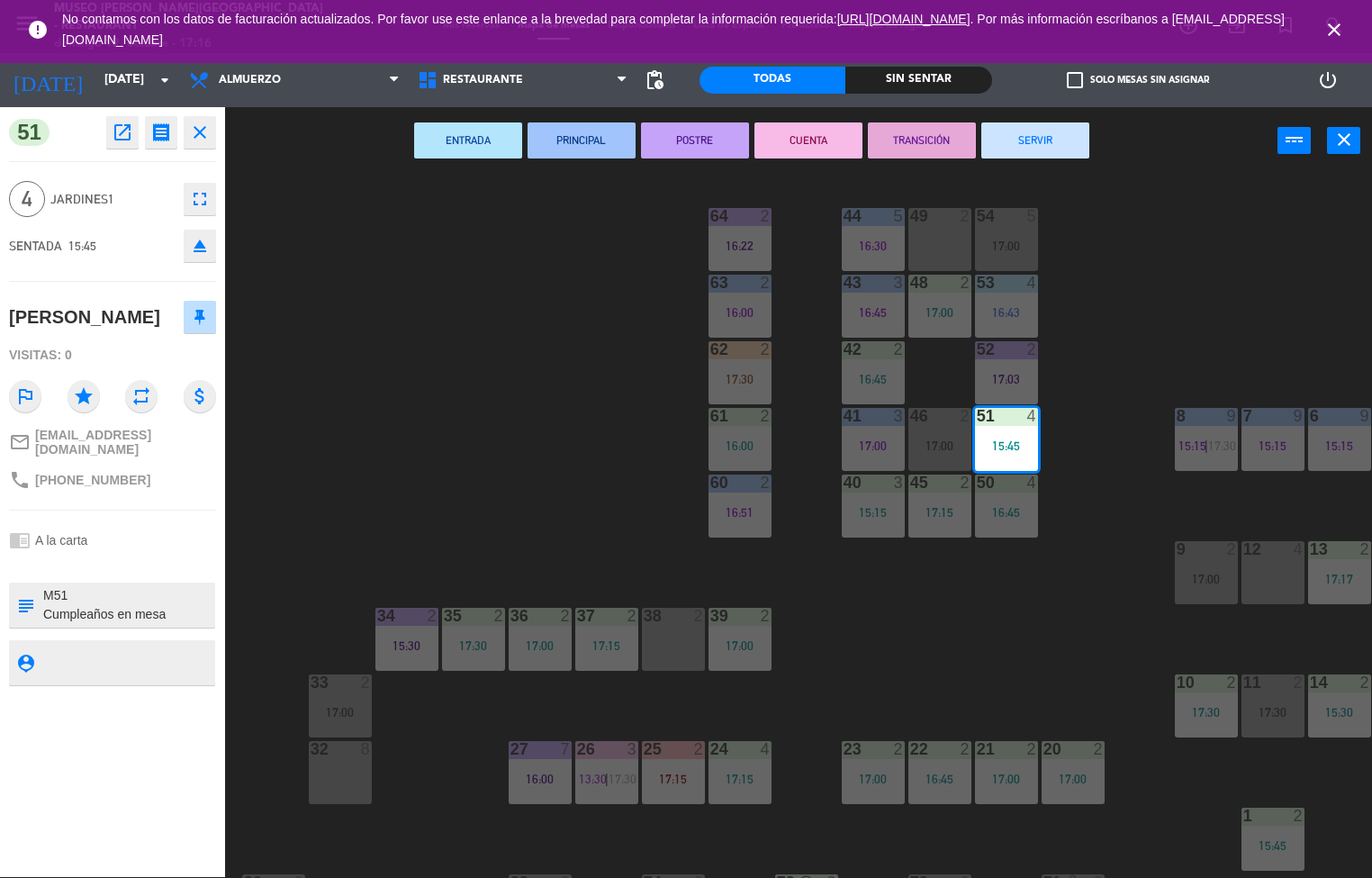
click at [575, 135] on button "PRINCIPAL" at bounding box center [582, 139] width 108 height 36
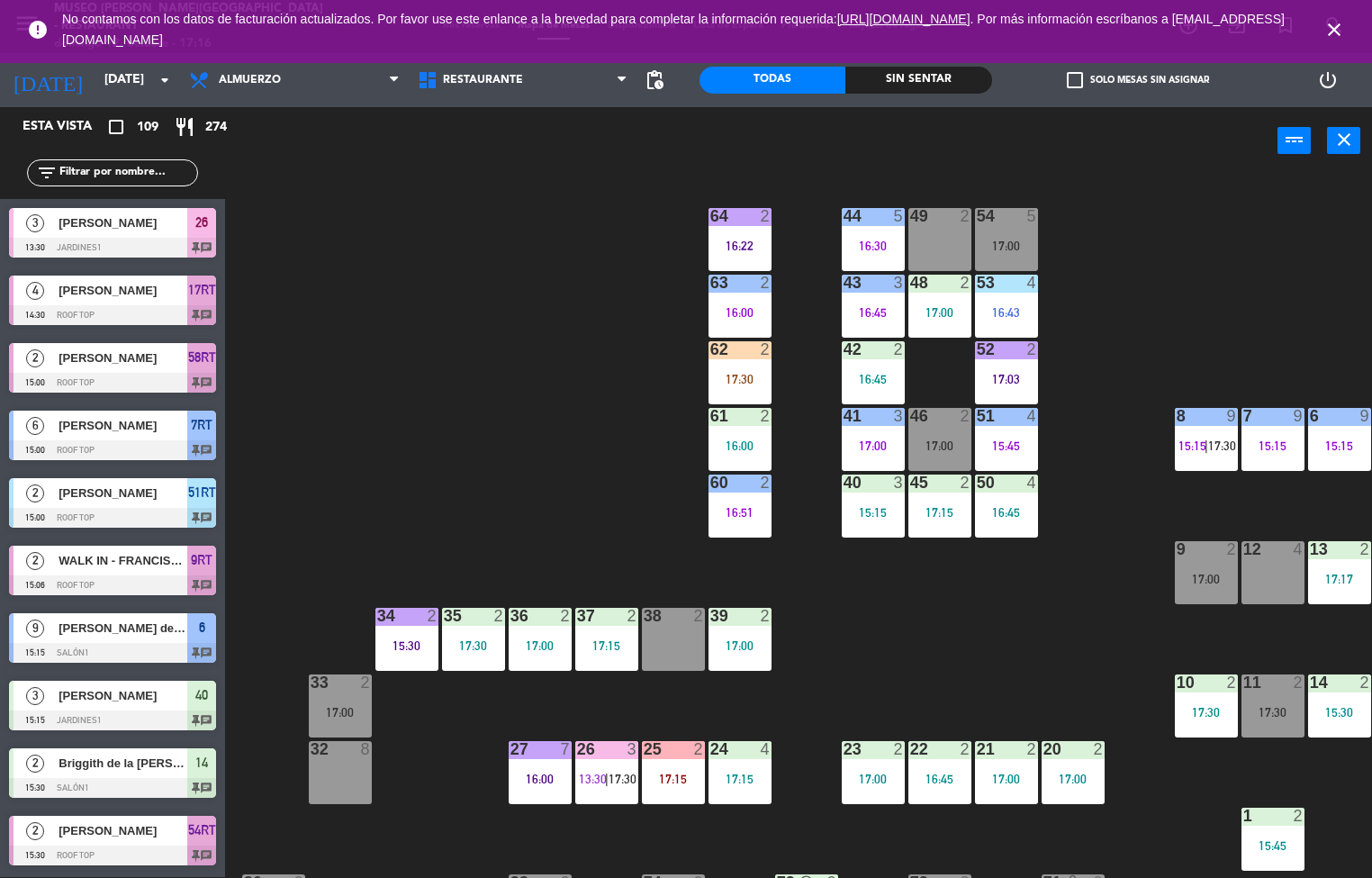
click at [1018, 506] on div "16:45" at bounding box center [1007, 512] width 63 height 13
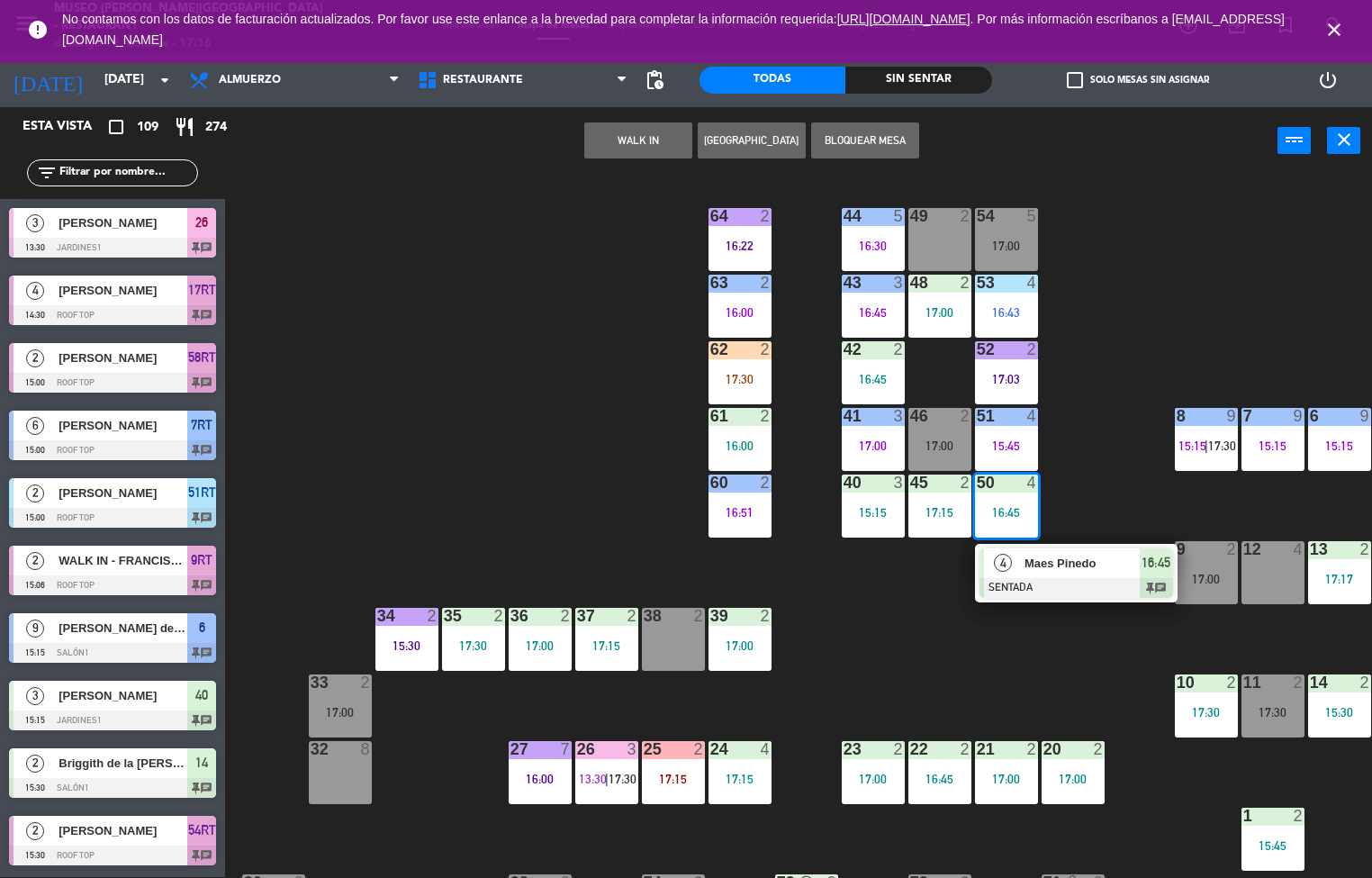
click at [1062, 560] on span "Maes Pinedo" at bounding box center [1083, 564] width 115 height 19
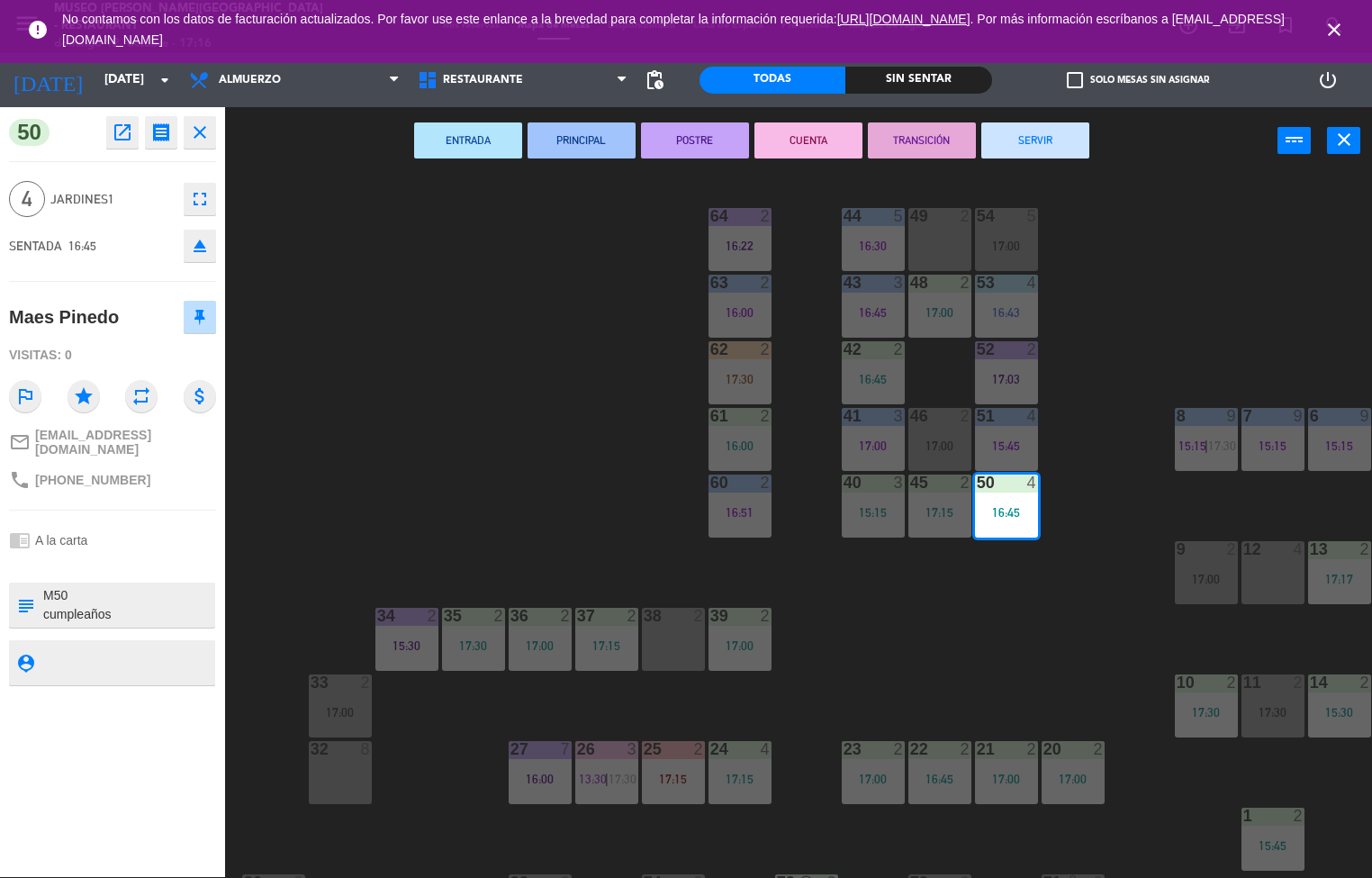
click at [588, 143] on button "PRINCIPAL" at bounding box center [582, 139] width 108 height 36
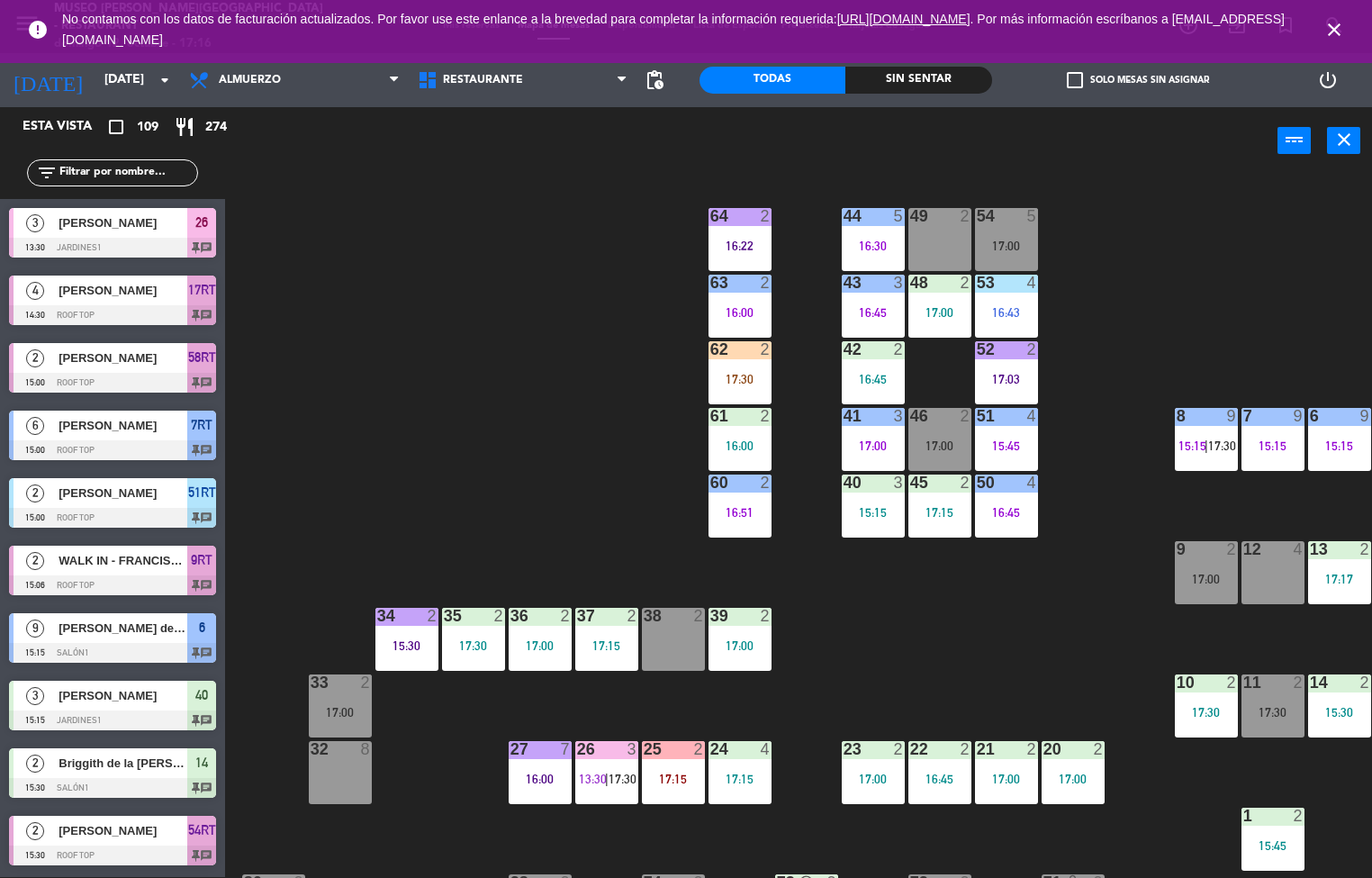
click at [929, 600] on div "44 5 16:30 49 2 54 5 17:00 64 2 16:22 48 2 17:00 53 4 16:43 63 2 16:00 43 3 16:…" at bounding box center [805, 527] width 1134 height 702
click at [554, 517] on div "44 5 16:30 49 2 54 5 17:00 64 2 16:22 48 2 17:00 53 4 16:43 63 2 16:00 43 3 16:…" at bounding box center [805, 527] width 1134 height 702
click at [954, 76] on div "Sin sentar" at bounding box center [918, 80] width 146 height 27
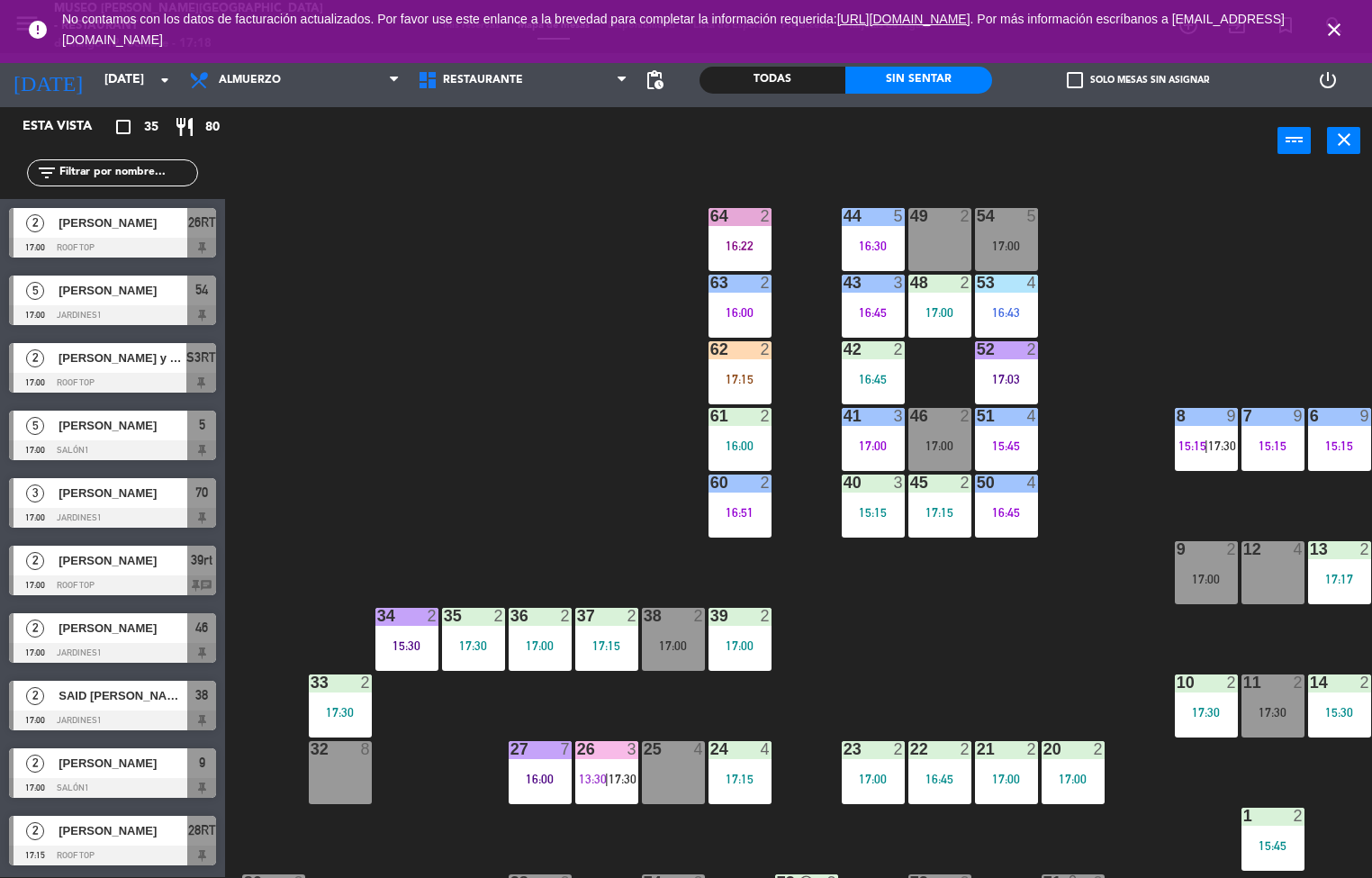
click at [1011, 376] on div "17:03" at bounding box center [1007, 379] width 63 height 13
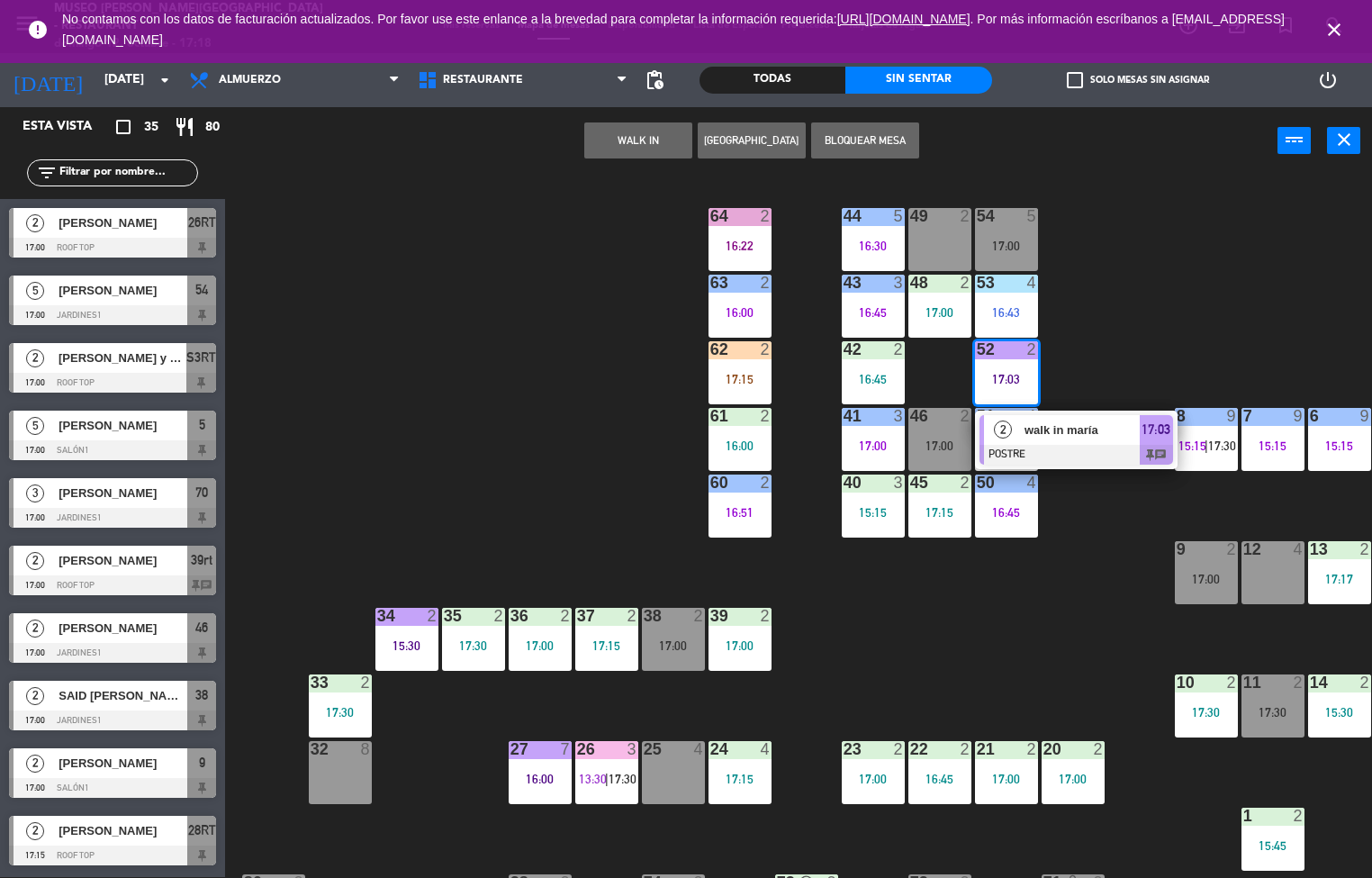
click at [906, 649] on div "44 5 16:30 49 2 54 5 17:00 64 2 16:22 48 2 17:00 53 4 16:43 63 2 16:00 43 3 16:…" at bounding box center [805, 527] width 1134 height 702
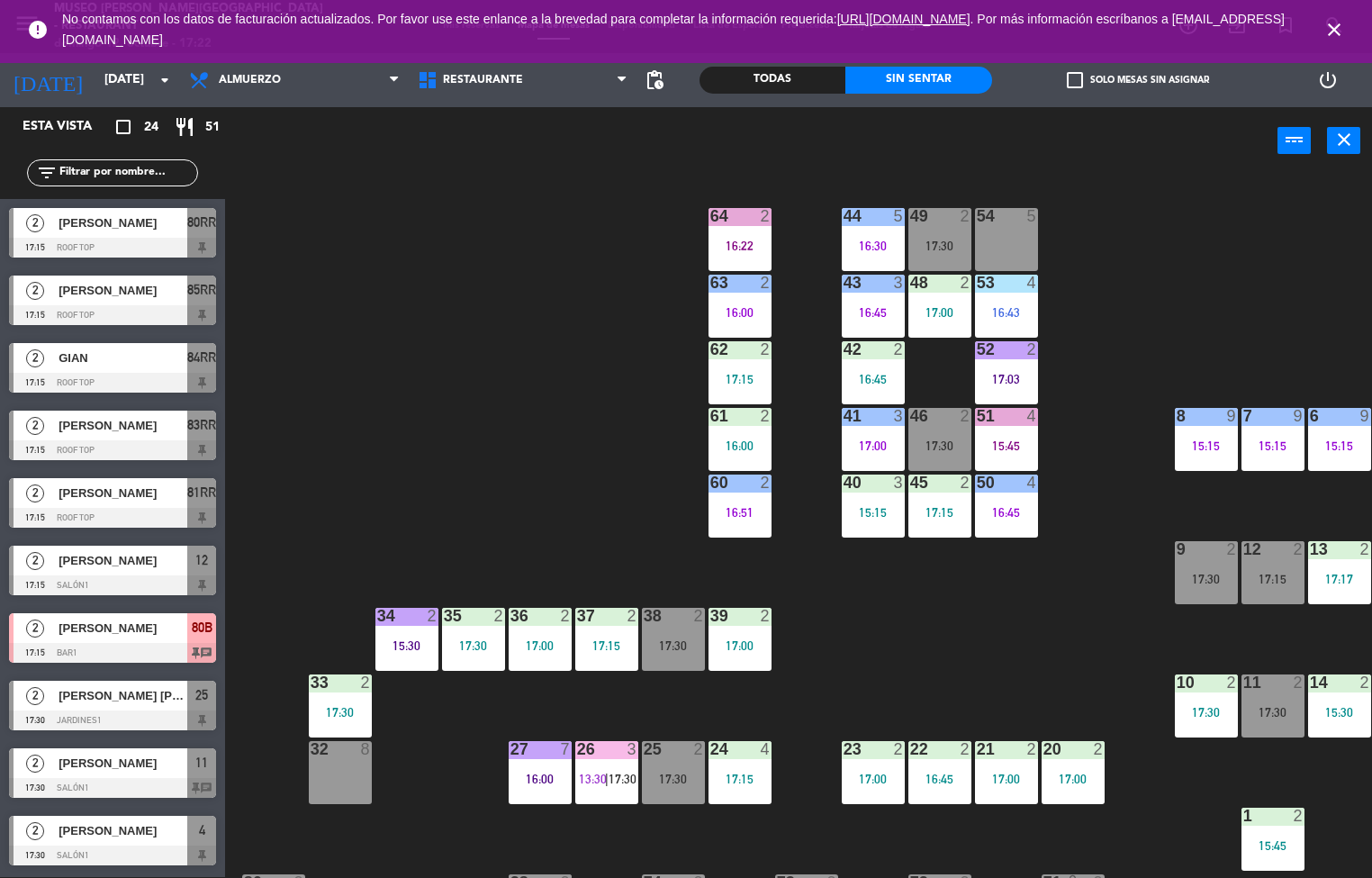
click at [595, 503] on div "44 5 16:30 49 2 17:30 54 5 64 2 16:22 48 2 17:00 53 4 16:43 63 2 16:00 43 3 16:…" at bounding box center [805, 527] width 1134 height 702
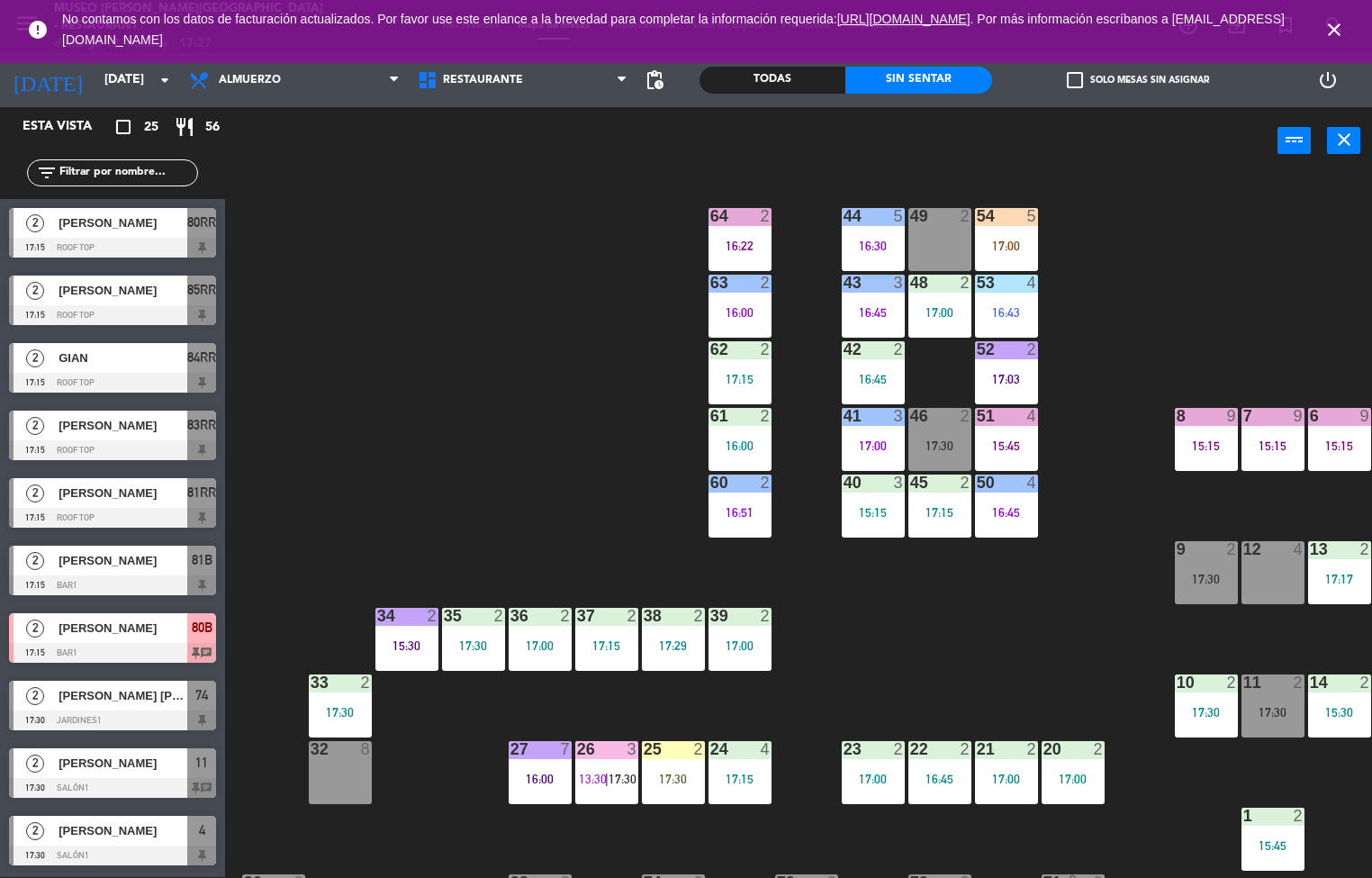
click at [868, 646] on div "44 5 16:30 49 2 54 5 17:00 64 2 16:22 48 2 17:00 53 4 16:43 63 2 16:00 43 3 16:…" at bounding box center [805, 527] width 1134 height 702
click at [762, 384] on div "17:15" at bounding box center [740, 379] width 63 height 13
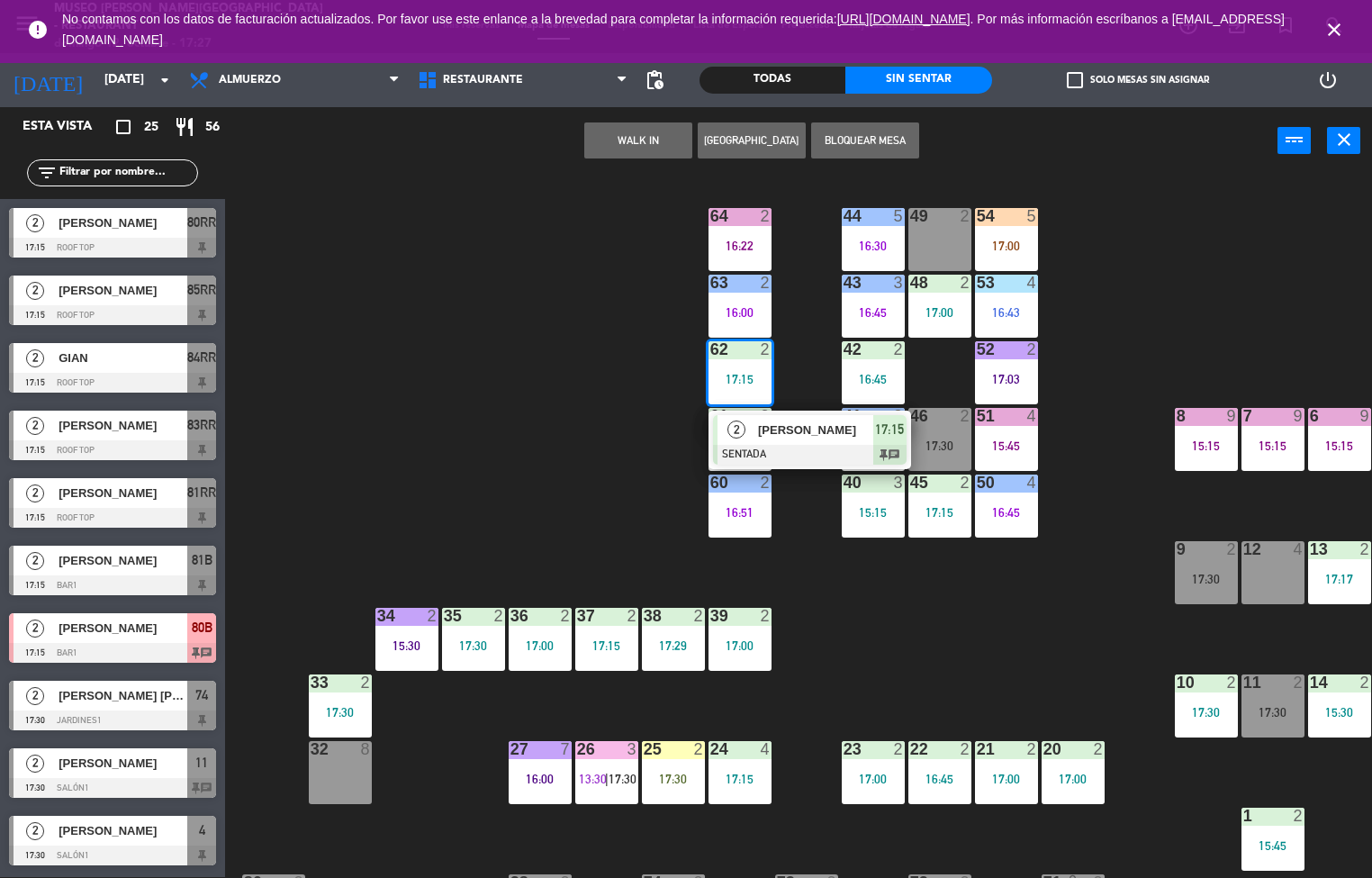
click at [982, 654] on div "44 5 16:30 49 2 54 5 17:00 64 2 16:22 48 2 17:00 53 4 16:43 63 2 16:00 43 3 16:…" at bounding box center [805, 527] width 1134 height 702
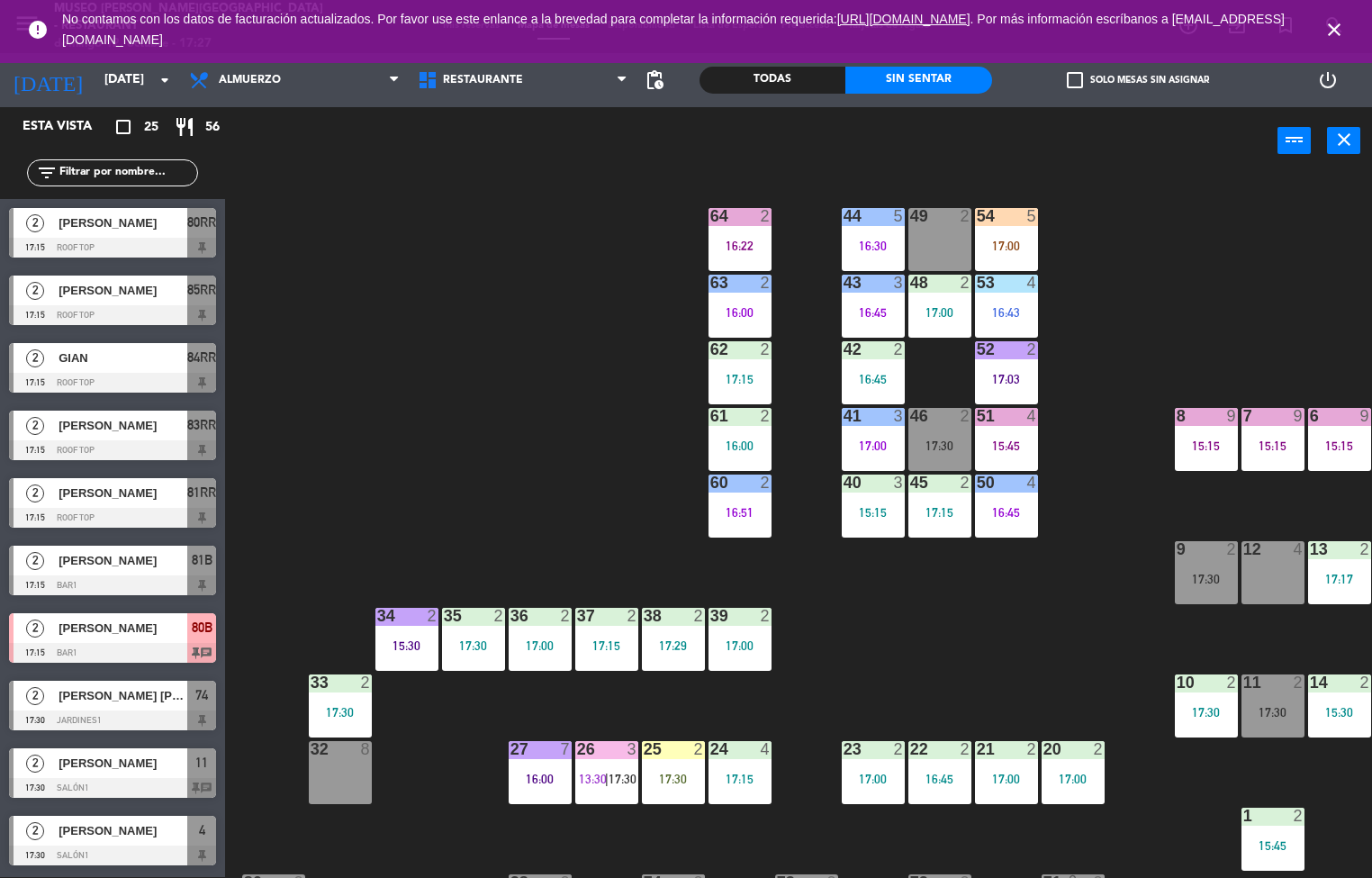
click at [1015, 463] on div "51 4 15:45" at bounding box center [1007, 439] width 63 height 63
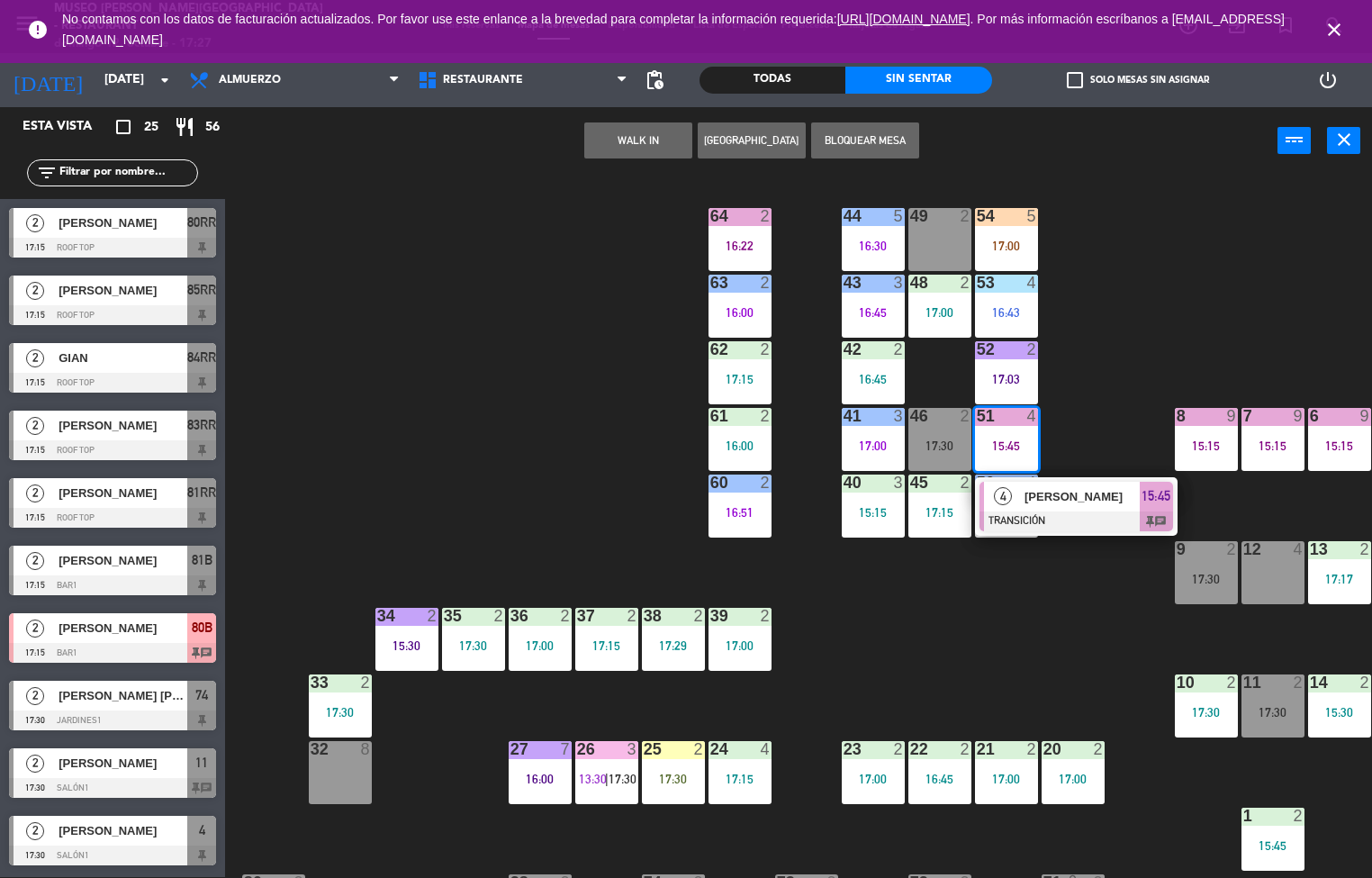
click at [911, 658] on div "44 5 16:30 49 2 54 5 17:00 64 2 16:22 48 2 17:00 53 4 16:43 63 2 16:00 43 3 16:…" at bounding box center [805, 527] width 1134 height 702
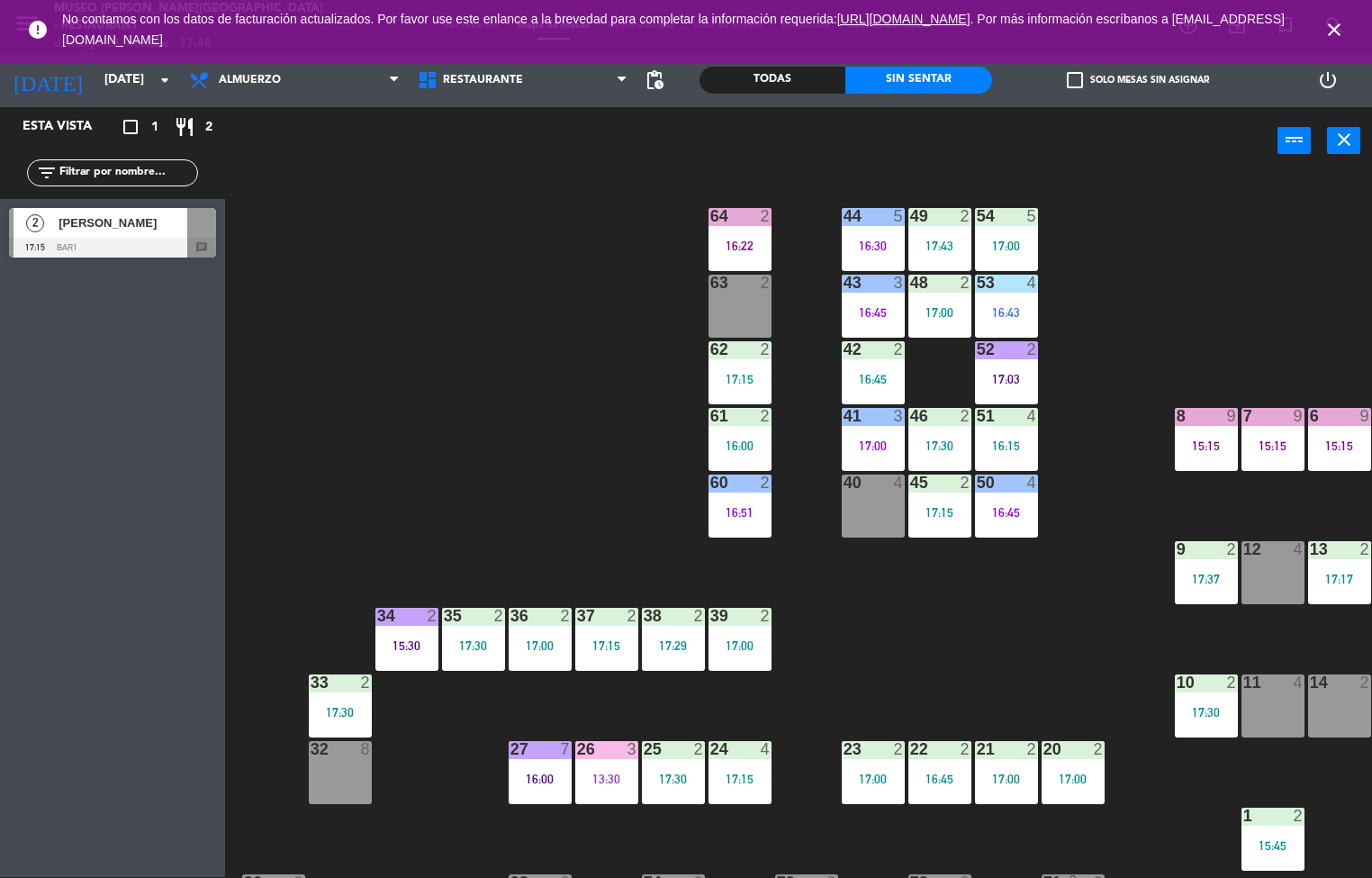
click at [898, 655] on div "44 5 16:30 49 2 17:43 54 5 17:00 64 2 16:22 48 2 17:00 53 4 16:43 63 2 43 3 16:…" at bounding box center [805, 527] width 1134 height 702
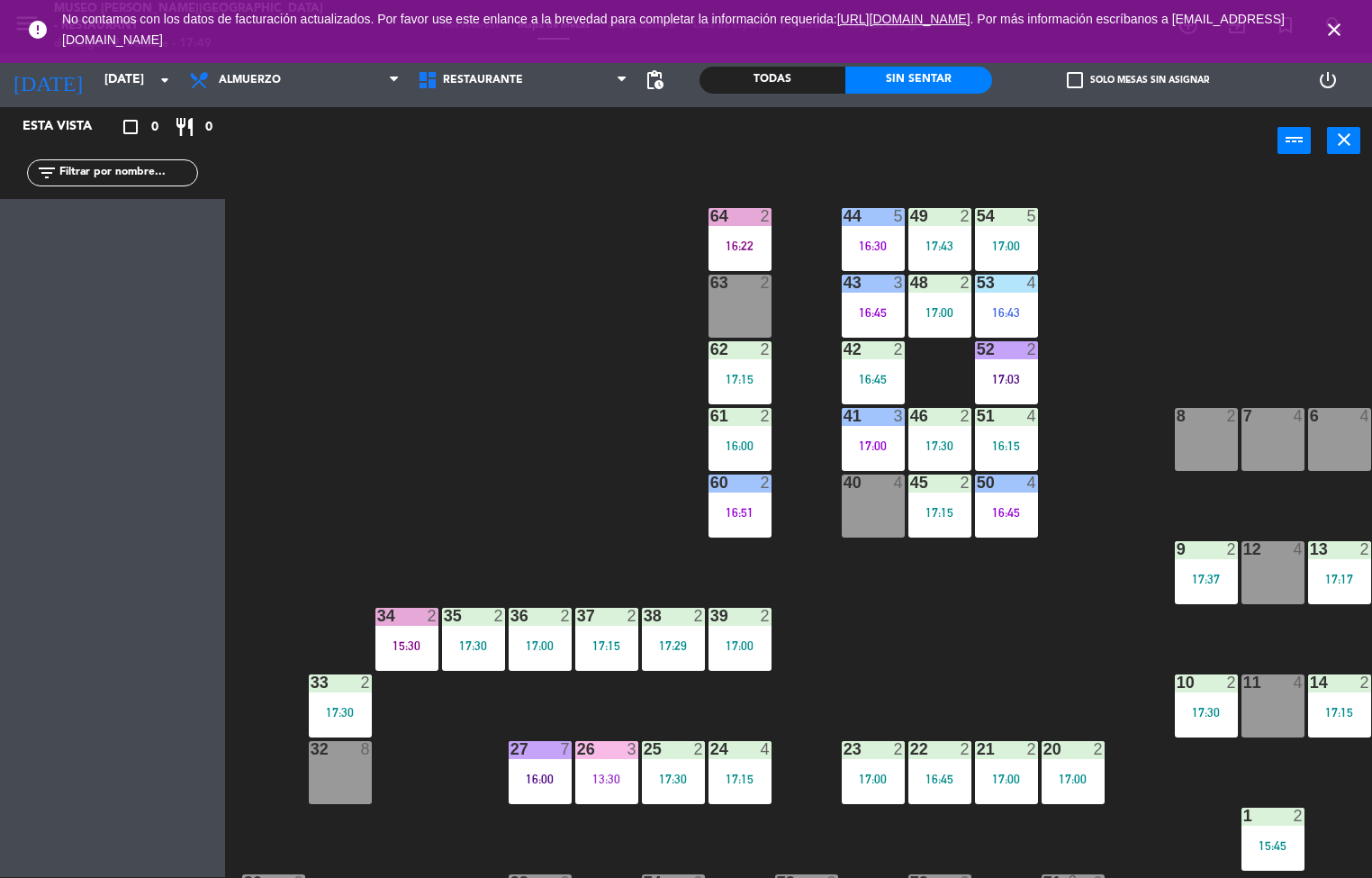
click at [1010, 282] on div at bounding box center [1006, 283] width 30 height 16
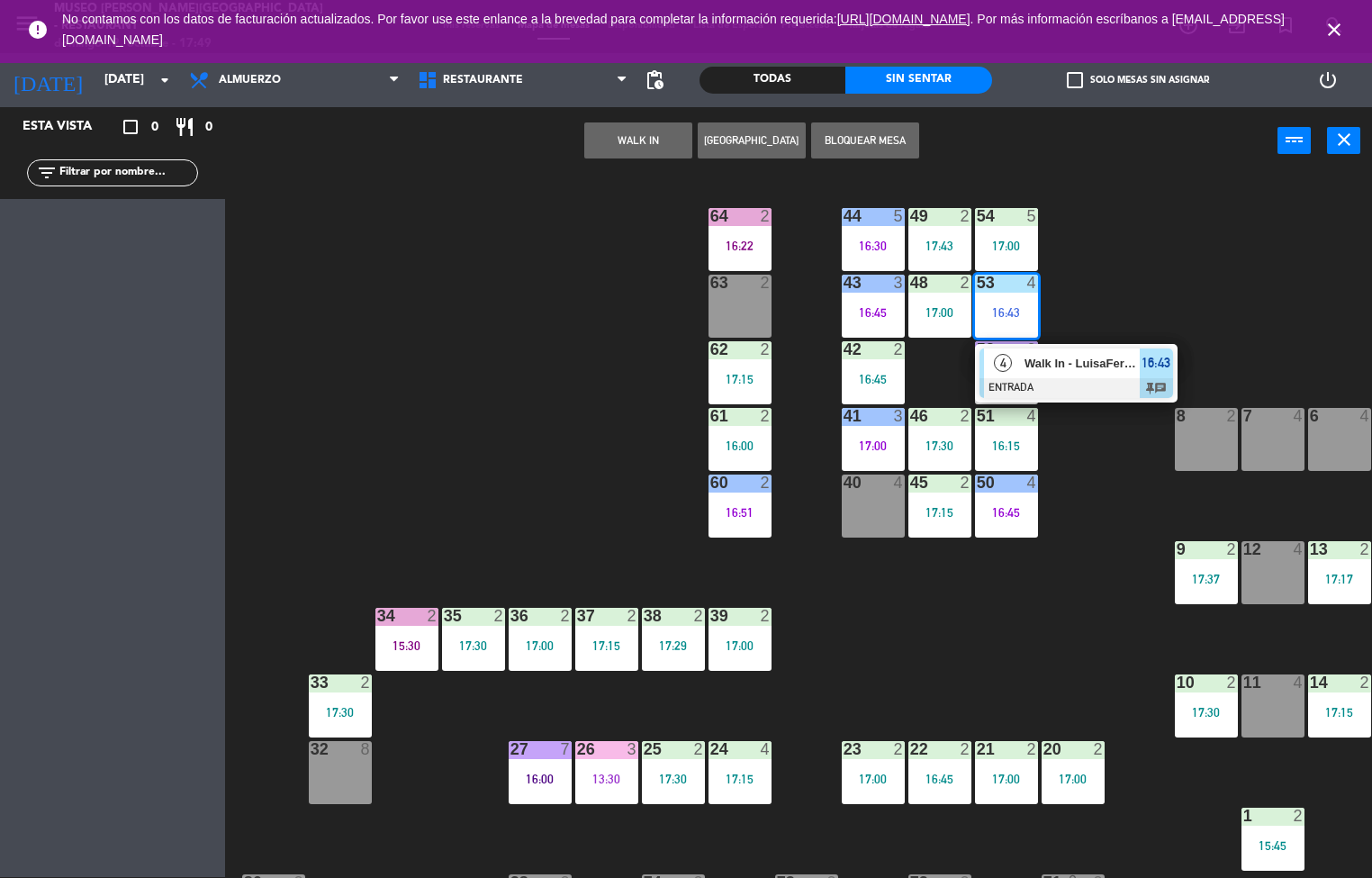
click at [1043, 379] on div at bounding box center [1076, 388] width 193 height 20
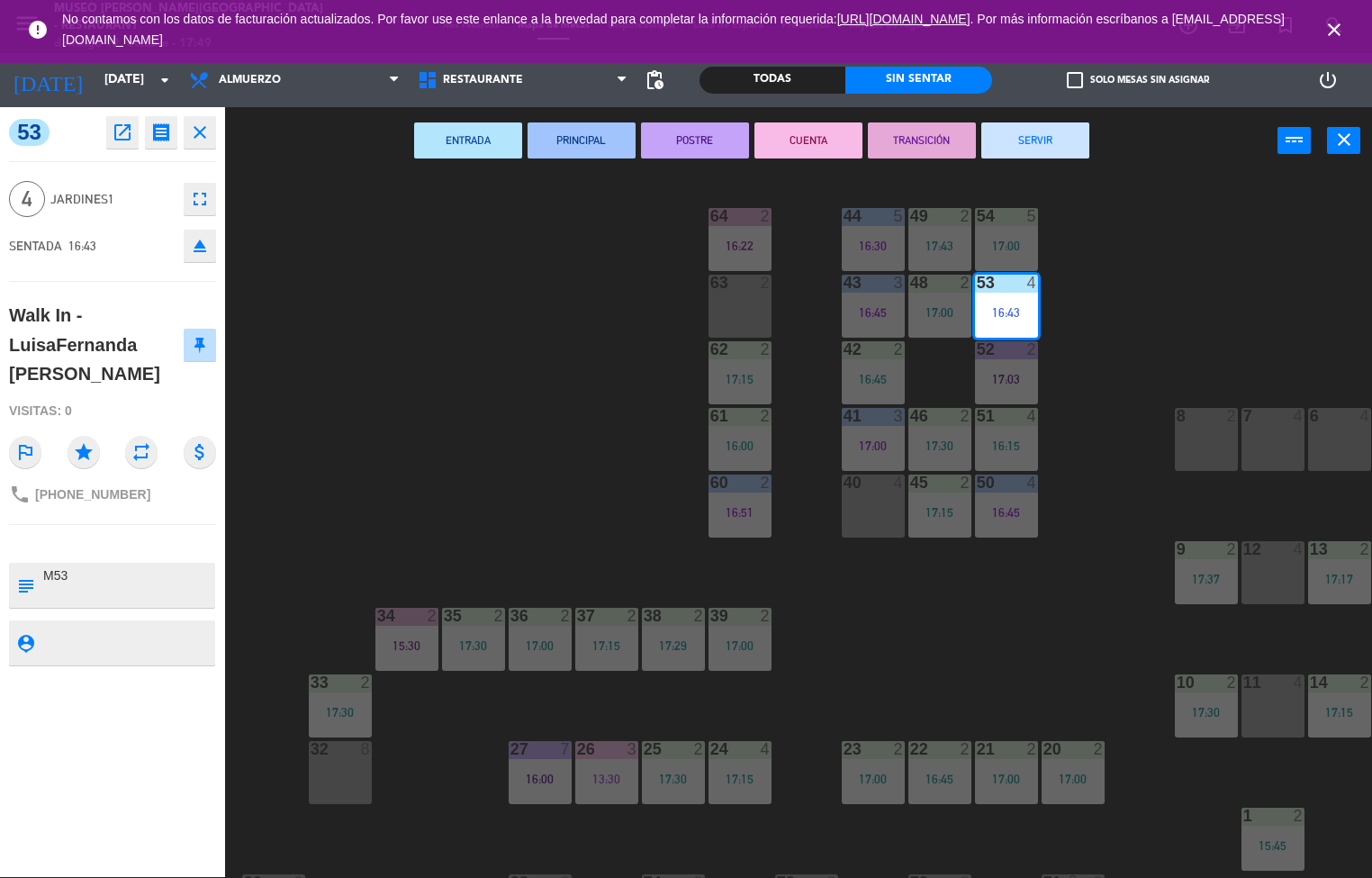
click at [909, 136] on button "TRANSICIÓN" at bounding box center [922, 139] width 108 height 36
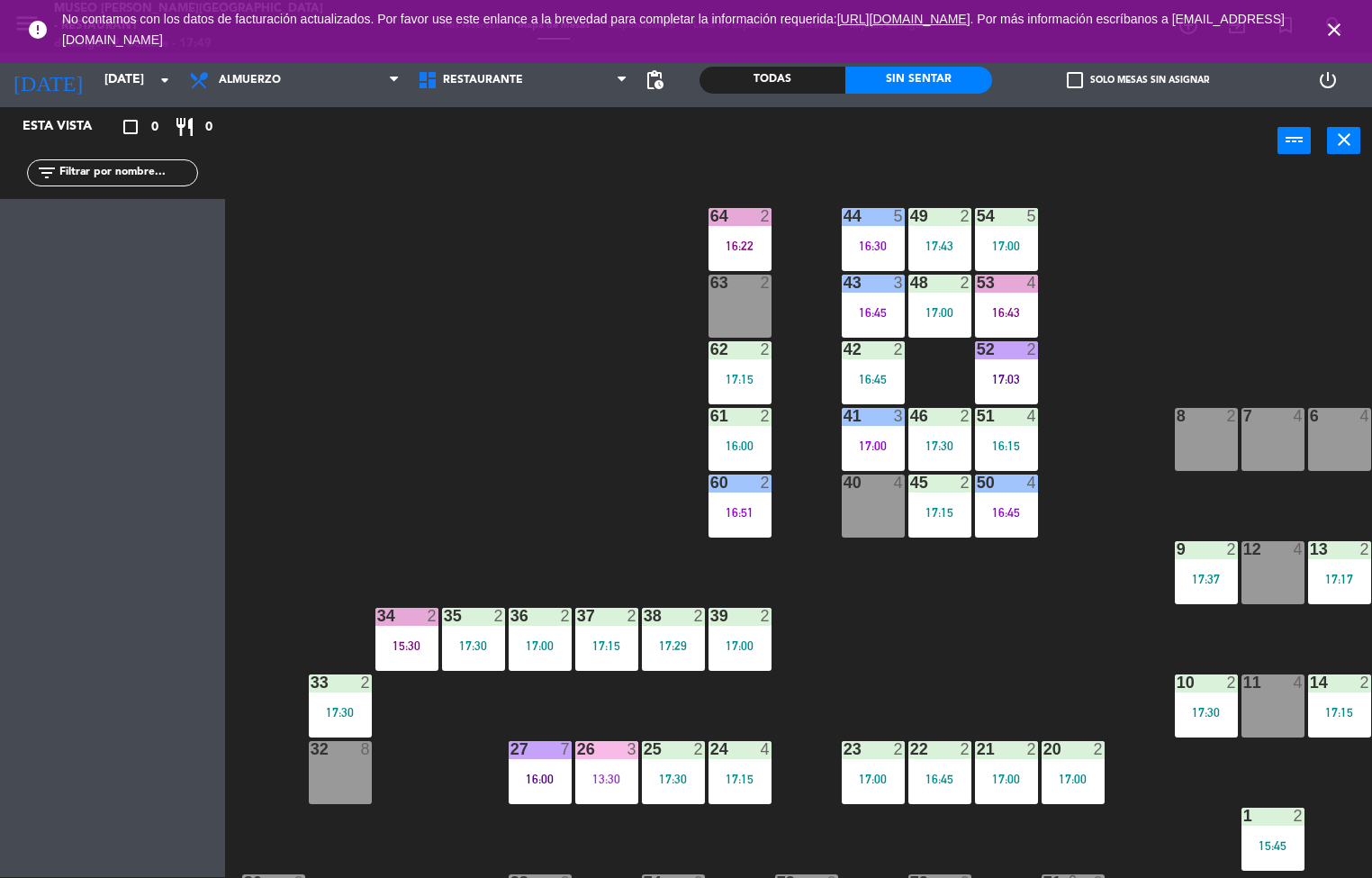
click at [1032, 646] on div "44 5 16:30 49 2 17:43 54 5 17:00 64 2 16:22 48 2 17:00 53 4 16:43 63 2 43 3 16:…" at bounding box center [805, 527] width 1134 height 702
click at [929, 631] on div "44 5 16:30 49 2 17:43 54 5 17:00 64 2 16:22 48 2 17:00 53 4 16:43 63 2 43 3 16:…" at bounding box center [805, 527] width 1134 height 702
click at [740, 374] on div "17:15" at bounding box center [740, 379] width 63 height 13
click at [898, 665] on div "44 5 16:30 49 2 17:43 54 5 17:00 64 2 16:22 48 2 17:00 53 4 16:43 63 2 43 3 16:…" at bounding box center [805, 527] width 1134 height 702
click at [981, 449] on div "16:15" at bounding box center [1007, 445] width 63 height 13
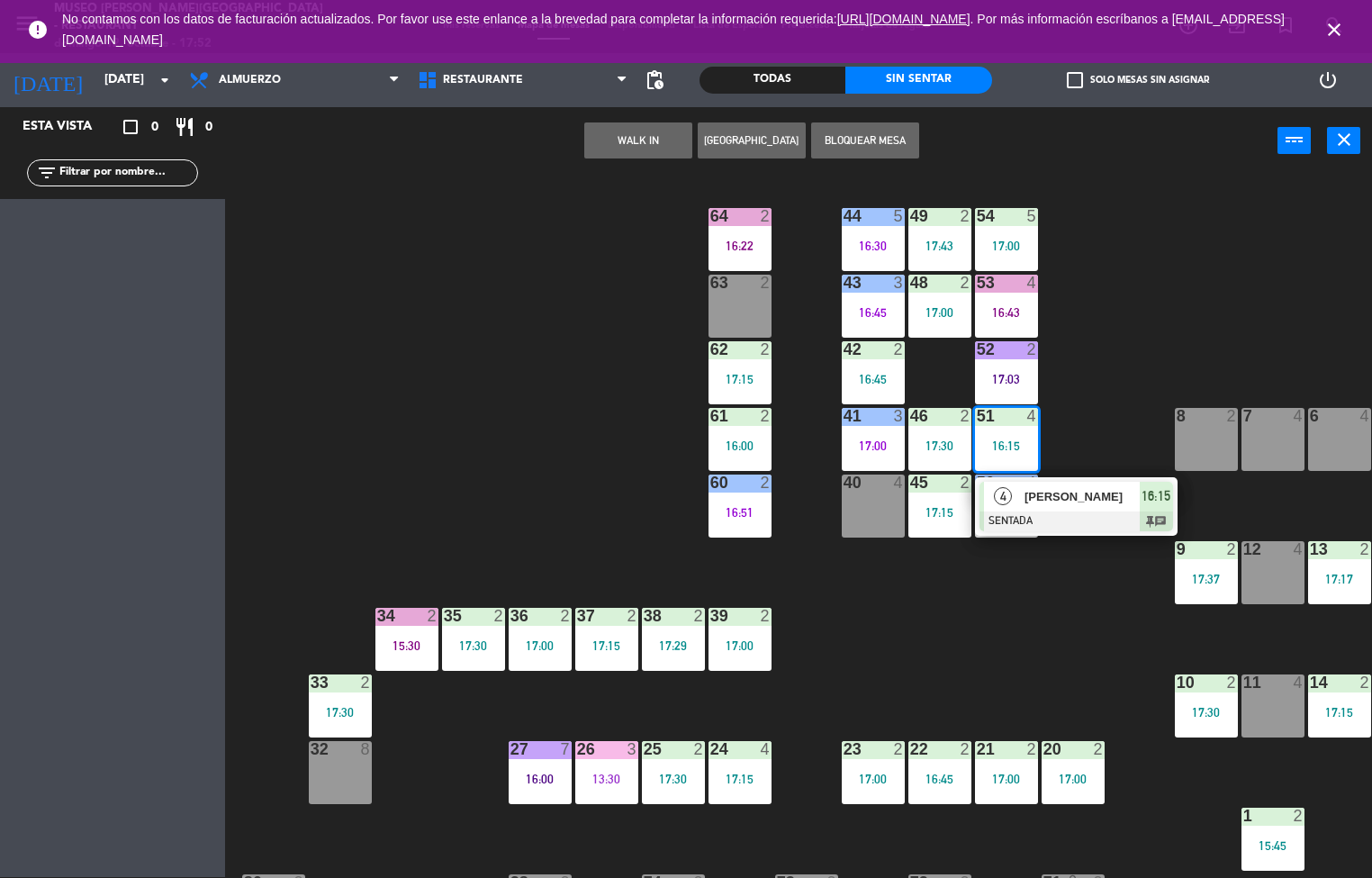
click at [886, 633] on div "44 5 16:30 49 2 17:43 54 5 17:00 64 2 16:22 48 2 17:00 53 4 16:43 63 2 43 3 16:…" at bounding box center [805, 527] width 1134 height 702
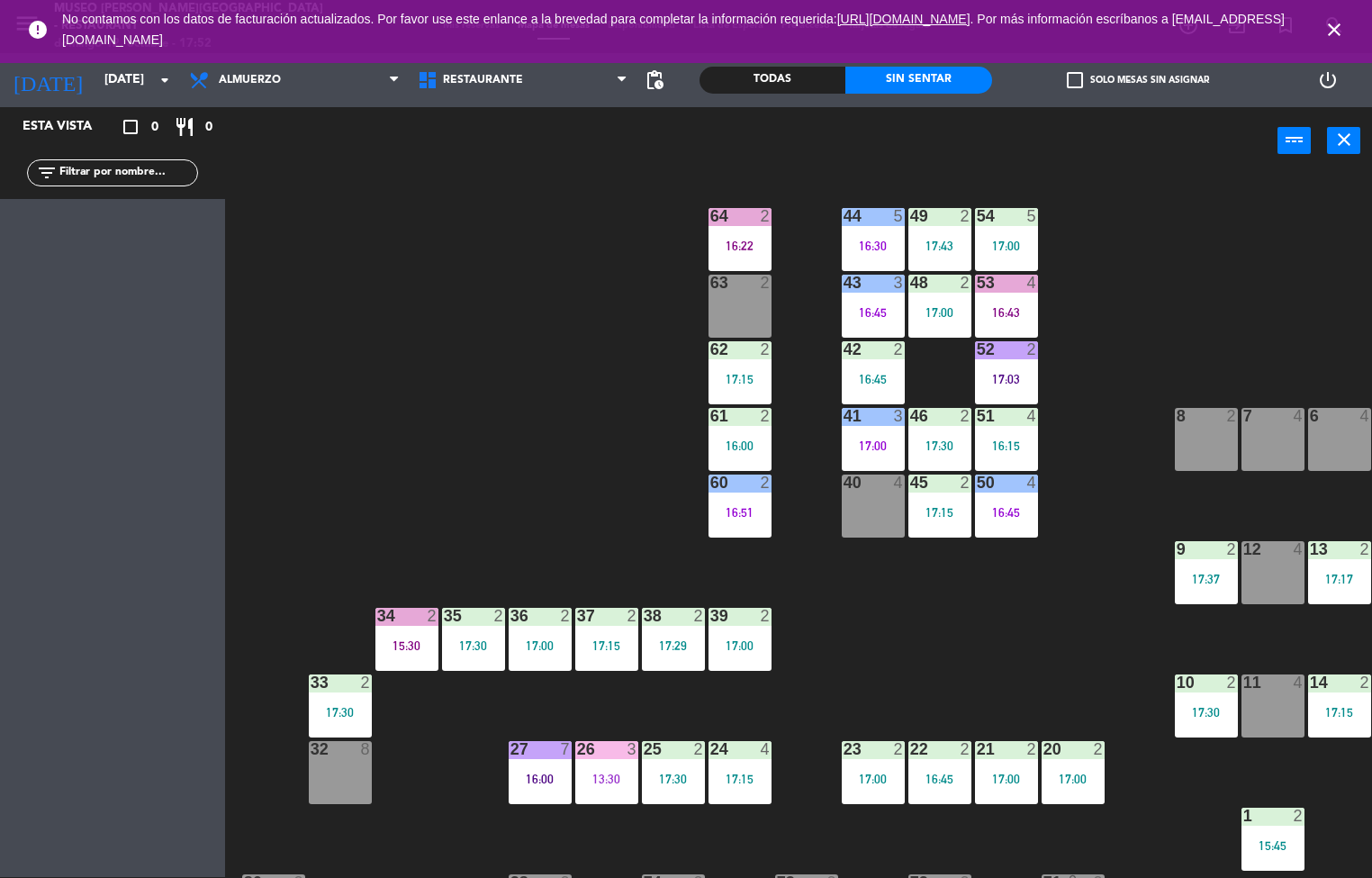
click at [989, 448] on div "16:15" at bounding box center [1007, 445] width 63 height 13
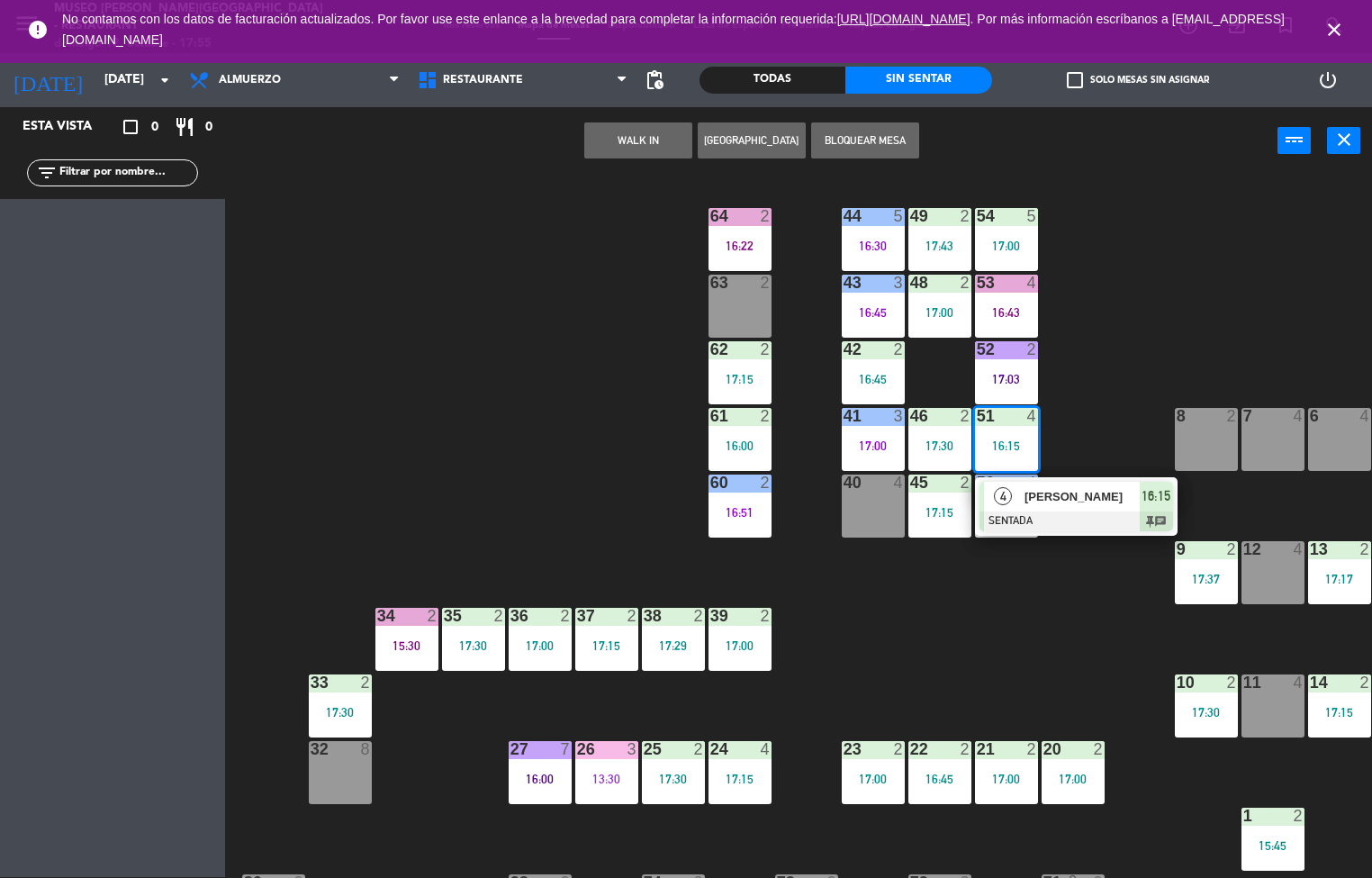
click at [486, 414] on div "44 5 16:30 49 2 17:43 54 5 17:00 64 2 16:22 48 2 17:00 53 4 16:43 63 2 43 3 16:…" at bounding box center [805, 527] width 1134 height 702
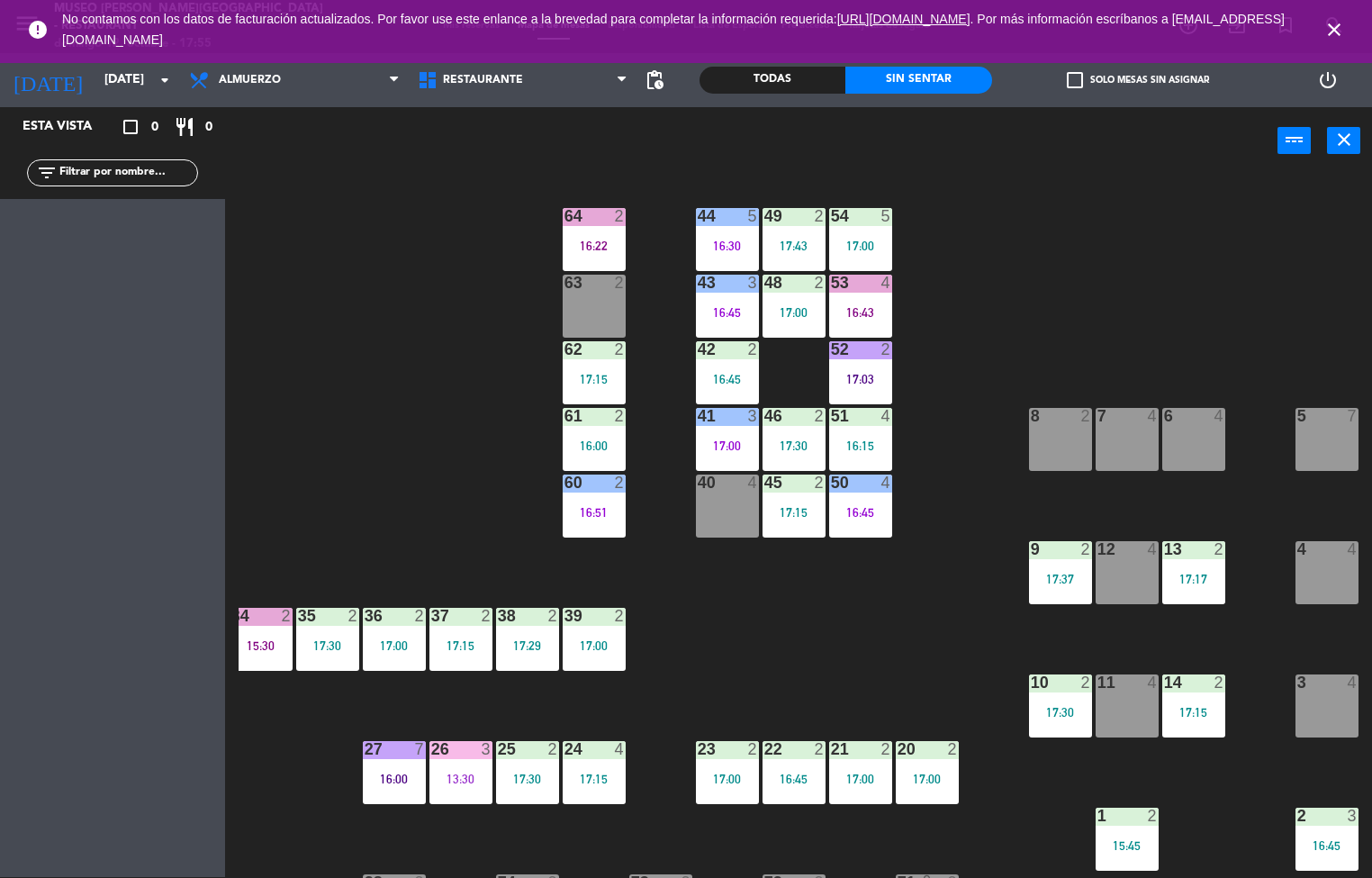
scroll to position [0, 106]
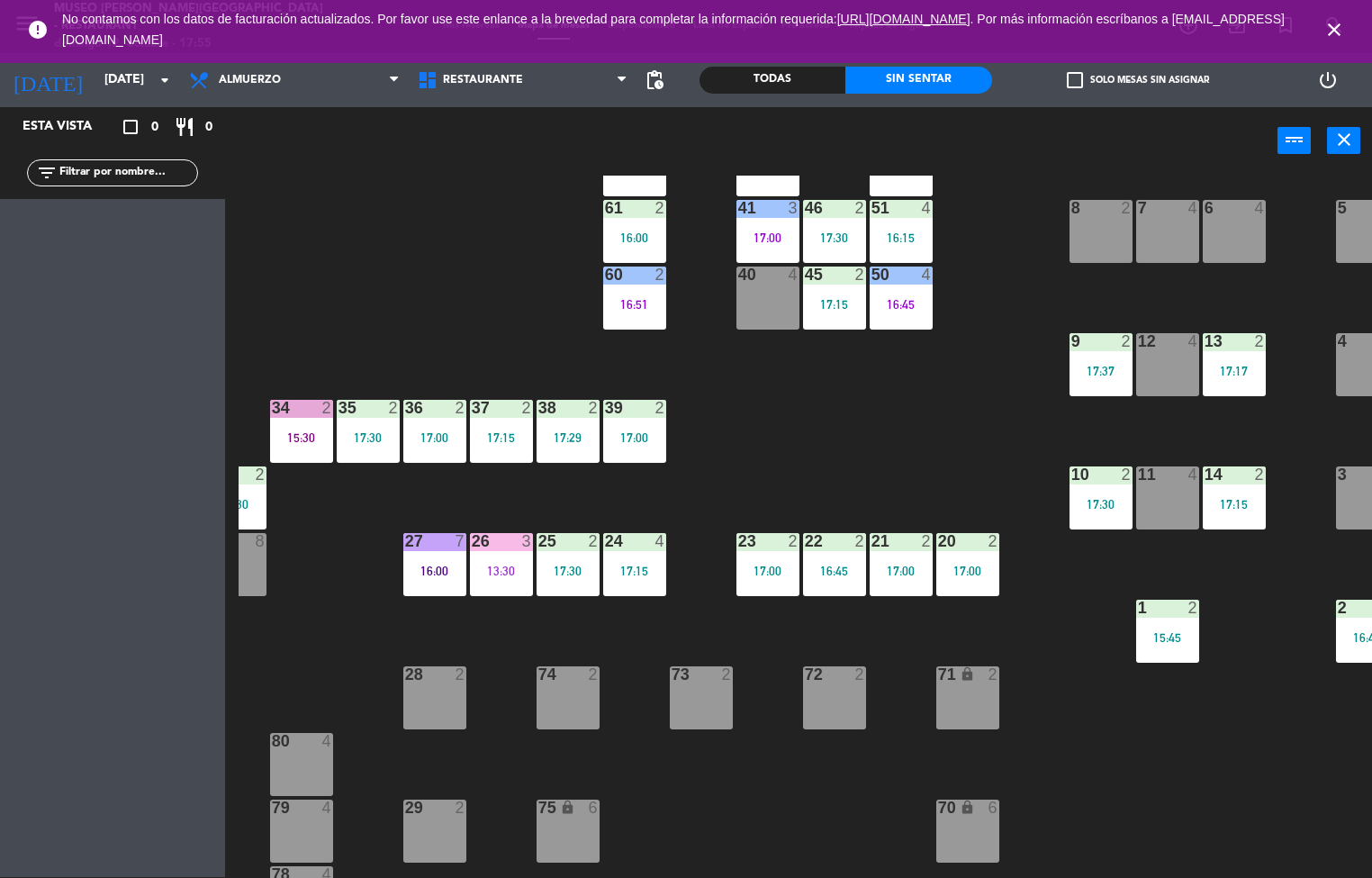
click at [1088, 795] on div "44 5 16:30 49 2 17:43 54 5 17:00 64 2 16:22 48 2 17:00 53 4 16:43 63 2 43 3 16:…" at bounding box center [805, 527] width 1134 height 702
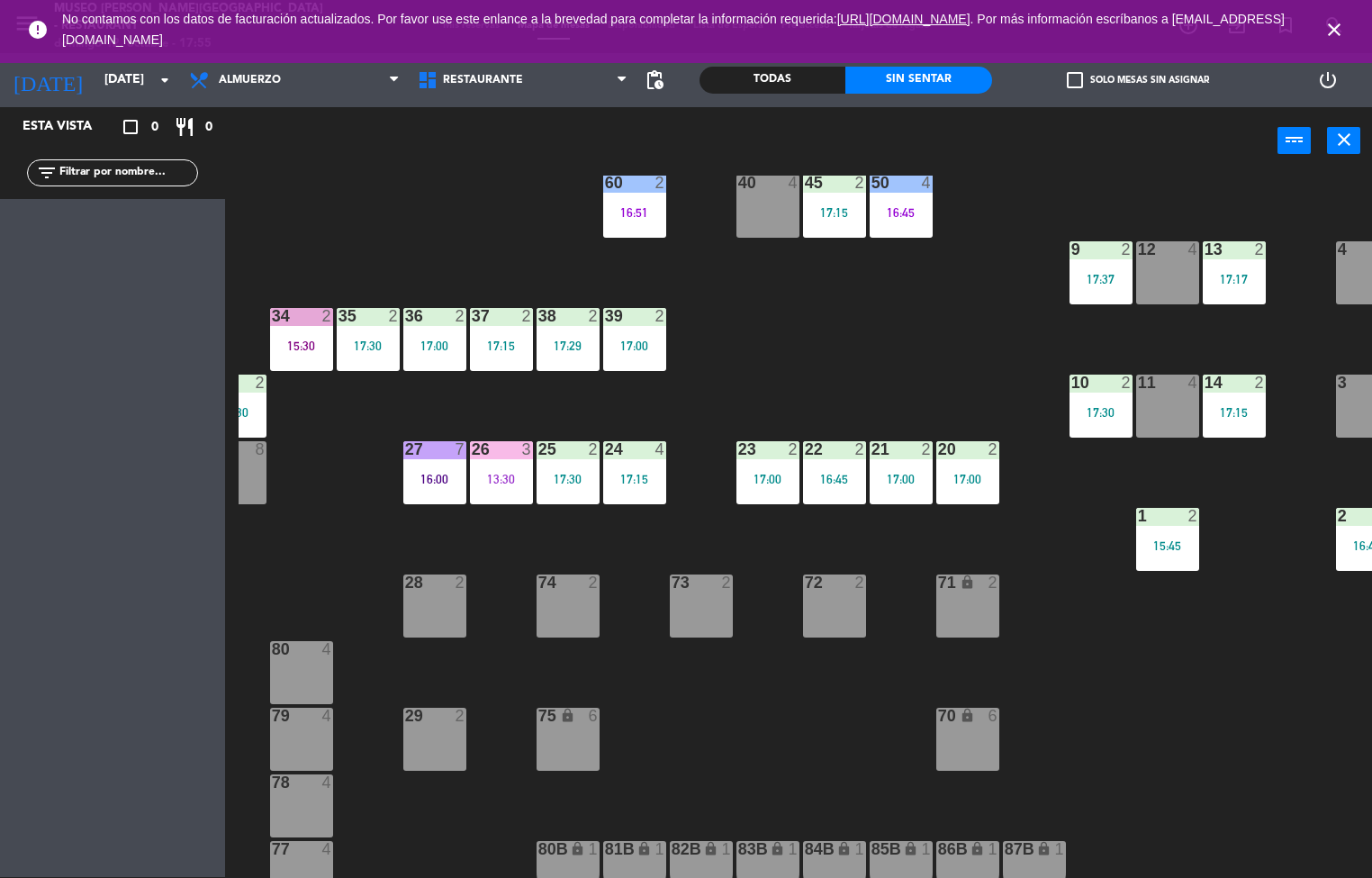
click at [1127, 765] on div "44 5 16:30 49 2 17:43 54 5 17:00 64 2 16:22 48 2 17:00 53 4 16:43 63 2 43 3 16:…" at bounding box center [805, 527] width 1134 height 702
click at [1133, 730] on div "44 5 16:30 49 2 17:43 54 5 17:00 64 2 16:22 48 2 17:00 53 4 16:43 63 2 43 3 16:…" at bounding box center [805, 527] width 1134 height 702
click at [1140, 658] on div "44 5 16:30 49 2 17:43 54 5 17:00 64 2 16:22 48 2 17:00 53 4 16:43 63 2 43 3 16:…" at bounding box center [805, 527] width 1134 height 702
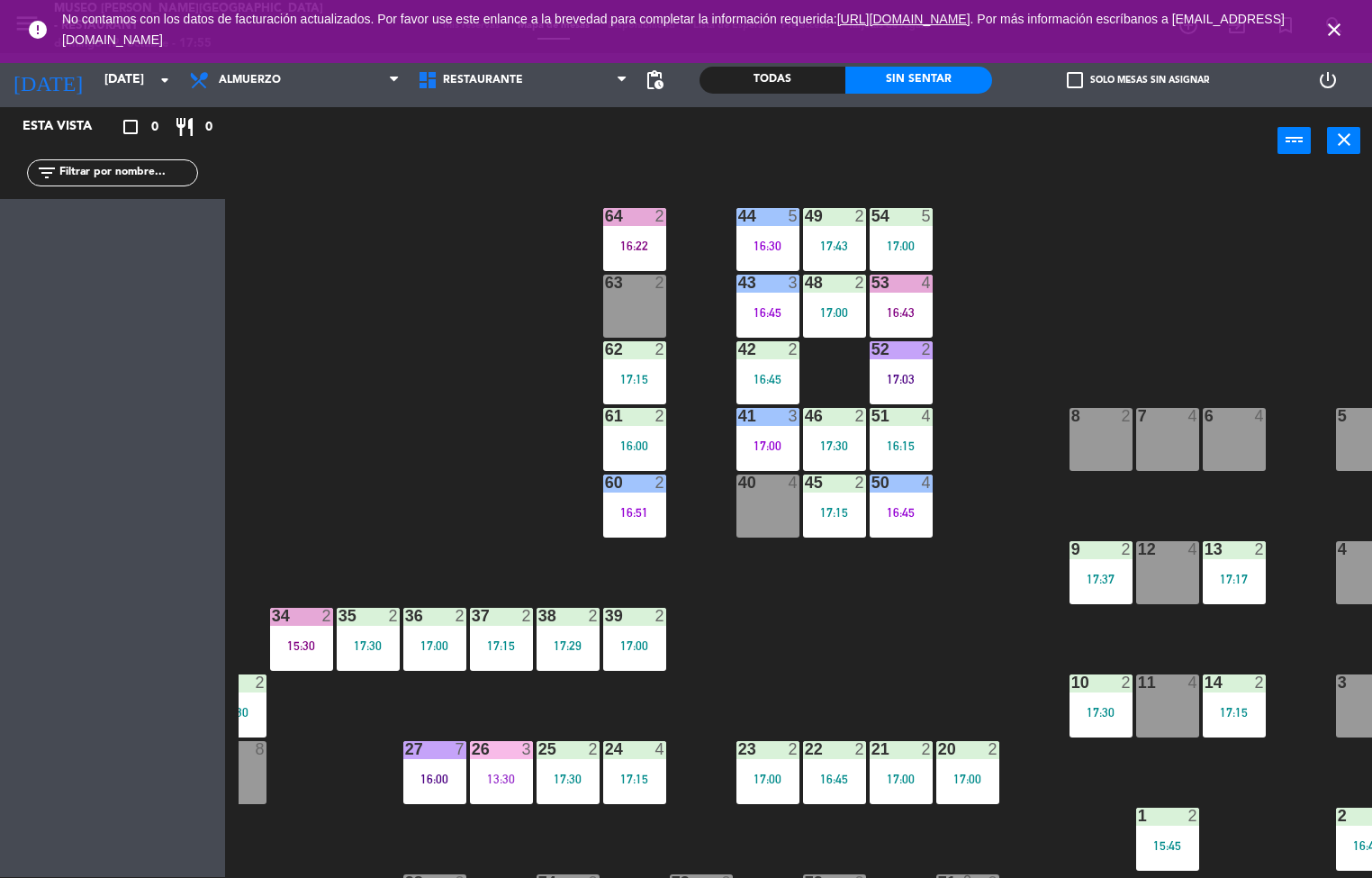
click at [349, 428] on div "44 5 16:30 49 2 17:43 54 5 17:00 64 2 16:22 48 2 17:00 53 4 16:43 63 2 43 3 16:…" at bounding box center [805, 527] width 1134 height 702
